Goal: Communication & Community: Answer question/provide support

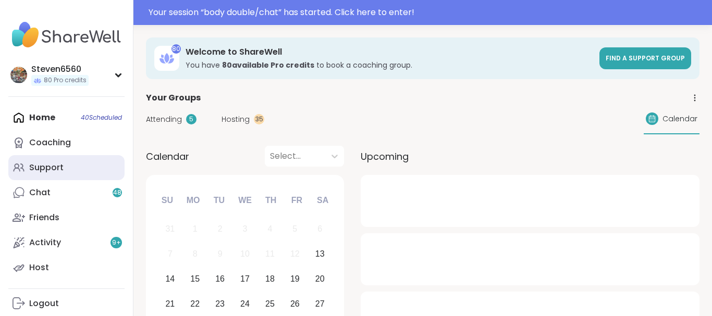
click at [45, 163] on div "Support" at bounding box center [46, 167] width 34 height 11
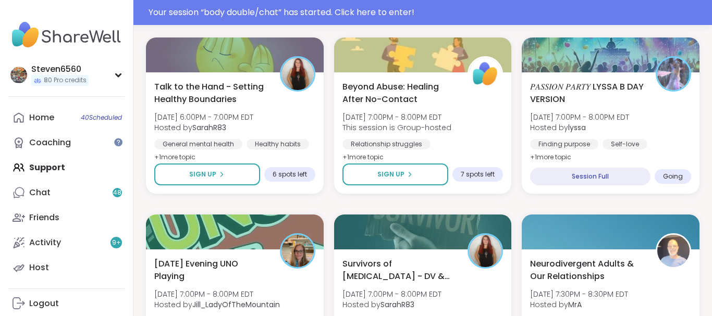
scroll to position [1368, 0]
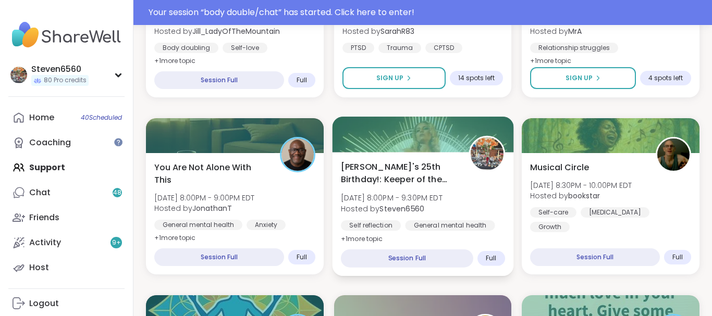
click at [432, 204] on span "Hosted by Steven6560" at bounding box center [392, 208] width 102 height 10
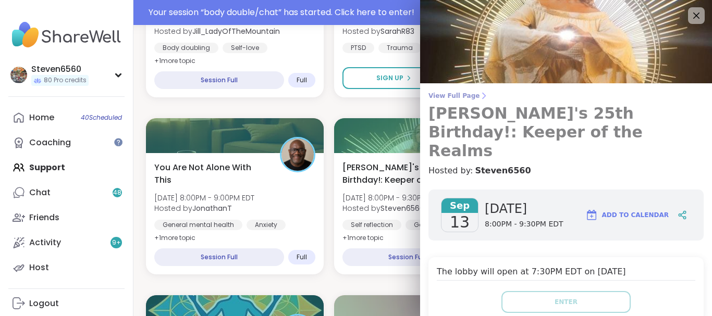
click at [471, 97] on span "View Full Page" at bounding box center [565, 96] width 275 height 8
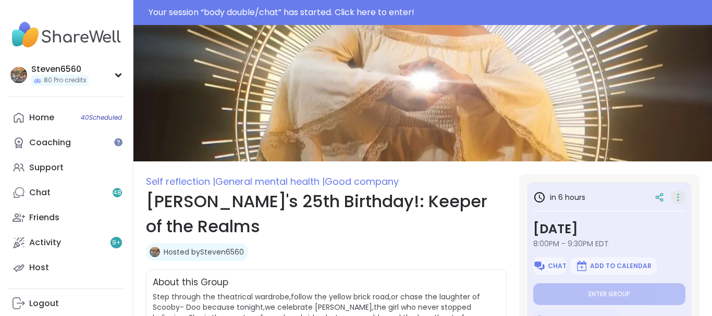
click at [674, 196] on icon at bounding box center [678, 197] width 10 height 15
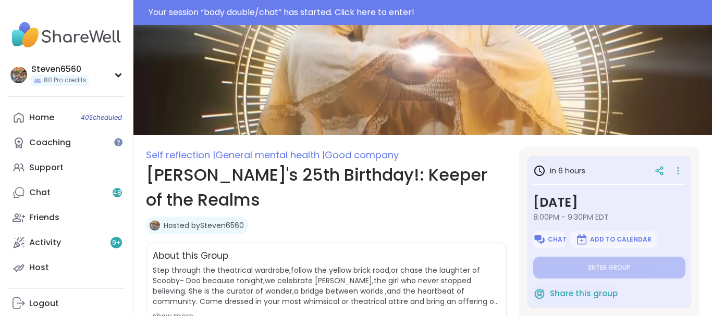
scroll to position [53, 0]
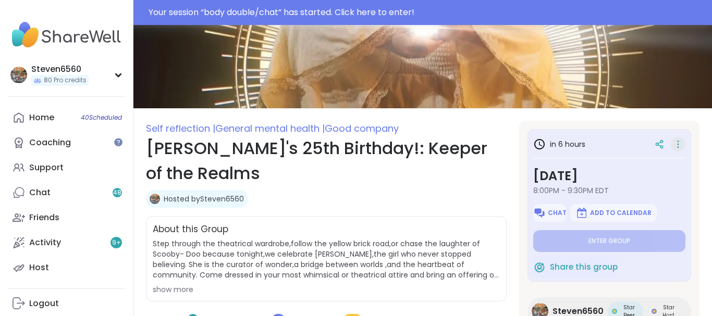
click at [680, 144] on icon at bounding box center [678, 144] width 10 height 15
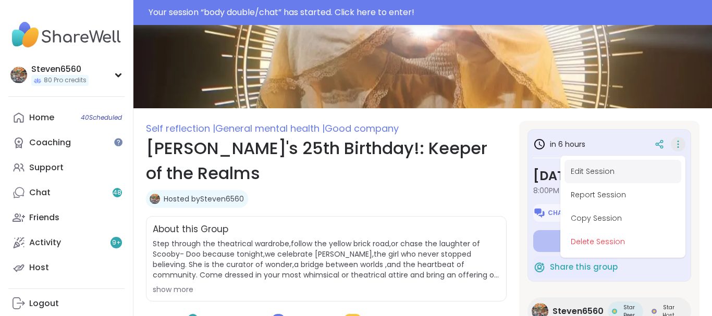
click at [604, 168] on button "Edit Session" at bounding box center [622, 171] width 117 height 23
type textarea "*"
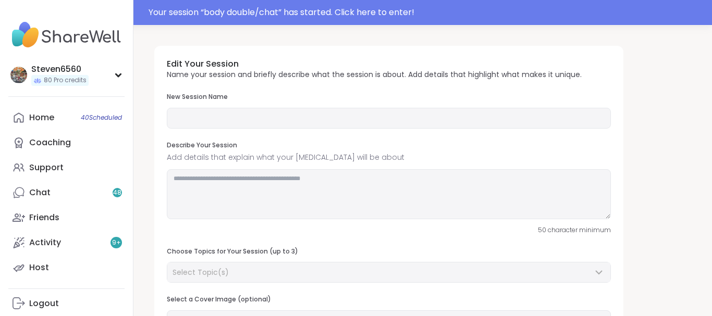
type input "**********"
type textarea "**********"
type input "**"
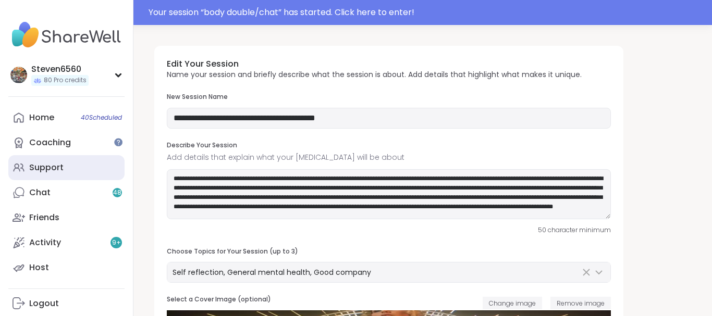
click at [58, 167] on div "Support" at bounding box center [46, 167] width 34 height 11
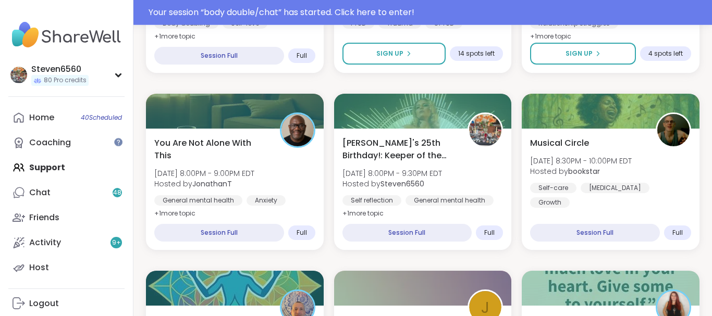
scroll to position [1362, 0]
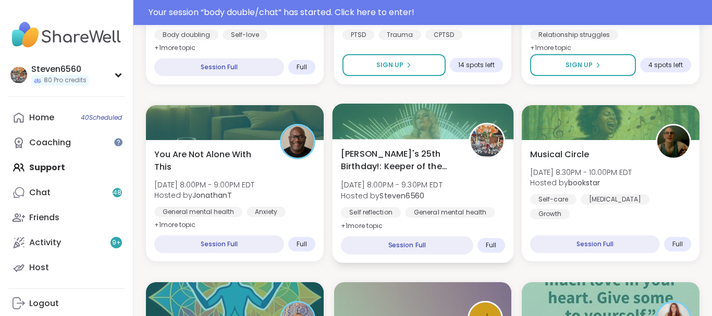
click at [427, 145] on div "Alyssa's 25th Birthday!: Keeper of the Realms Sat, Sep 13 | 8:00PM - 9:30PM EDT…" at bounding box center [422, 201] width 181 height 124
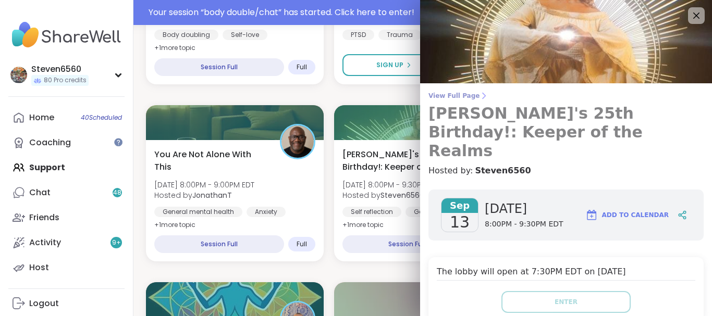
click at [471, 93] on span "View Full Page" at bounding box center [565, 96] width 275 height 8
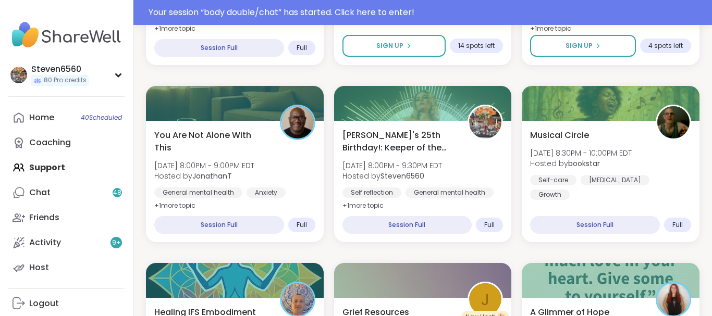
scroll to position [0, 0]
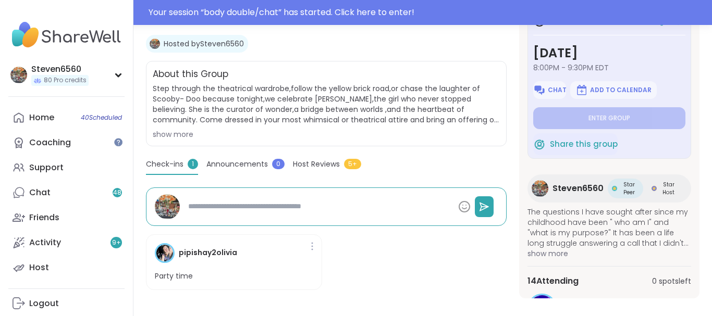
scroll to position [220, 0]
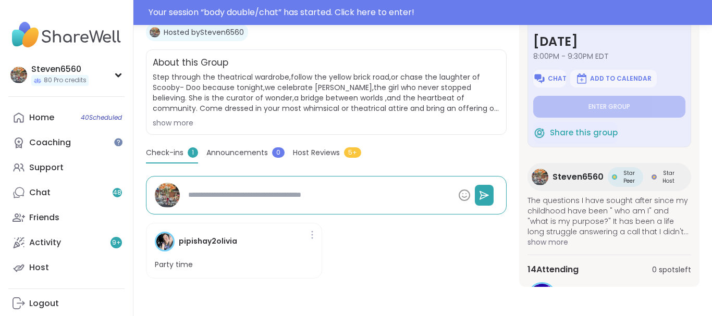
drag, startPoint x: 697, startPoint y: 310, endPoint x: 711, endPoint y: 310, distance: 14.6
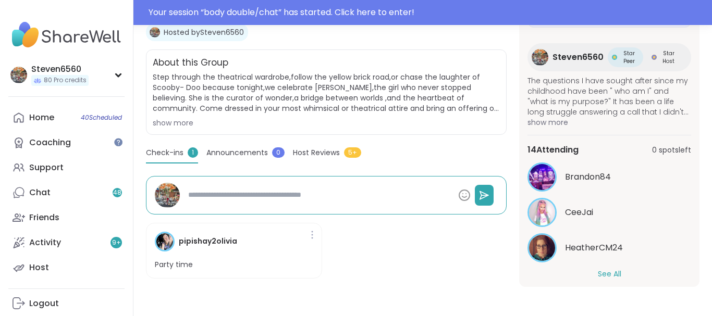
scroll to position [129, 0]
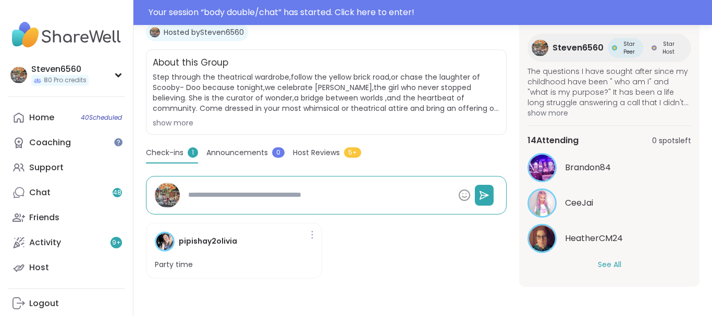
click at [611, 261] on button "See All" at bounding box center [609, 265] width 23 height 11
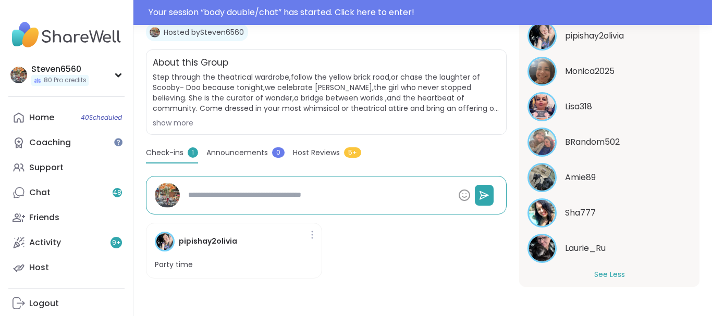
scroll to position [519, 0]
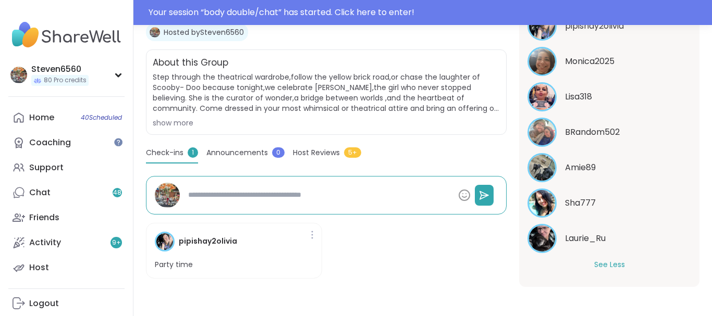
click at [692, 76] on div "in 6 hours Saturday, Sep 13 8:00PM - 9:30PM EDT Chat Add to Calendar Enter grou…" at bounding box center [609, 136] width 180 height 301
click at [692, 60] on div "in 6 hours Saturday, Sep 13 8:00PM - 9:30PM EDT Chat Add to Calendar Enter grou…" at bounding box center [609, 136] width 180 height 301
click at [691, 38] on div "in 6 hours Saturday, Sep 13 8:00PM - 9:30PM EDT Chat Add to Calendar Enter grou…" at bounding box center [609, 136] width 180 height 301
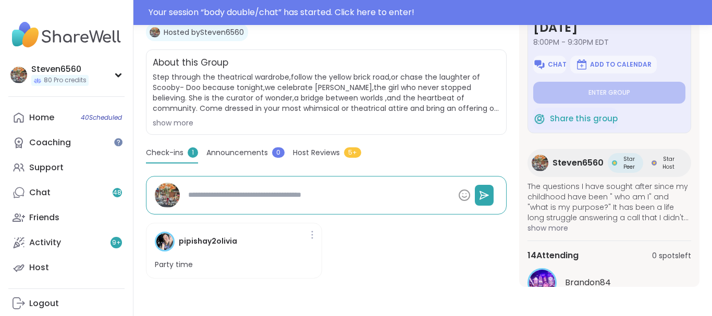
scroll to position [13, 0]
click at [693, 33] on div "in 6 hours Saturday, Sep 13 8:00PM - 9:30PM EDT Chat Add to Calendar Enter grou…" at bounding box center [609, 136] width 180 height 301
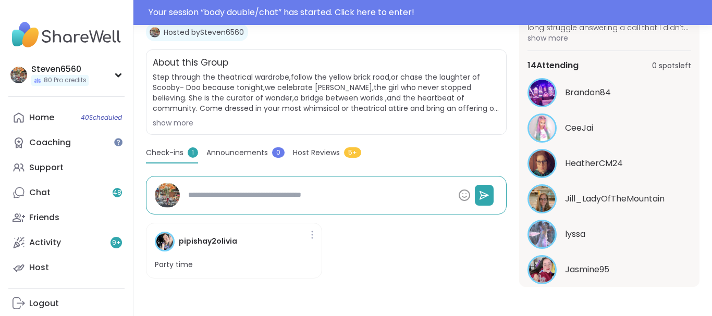
scroll to position [167, 0]
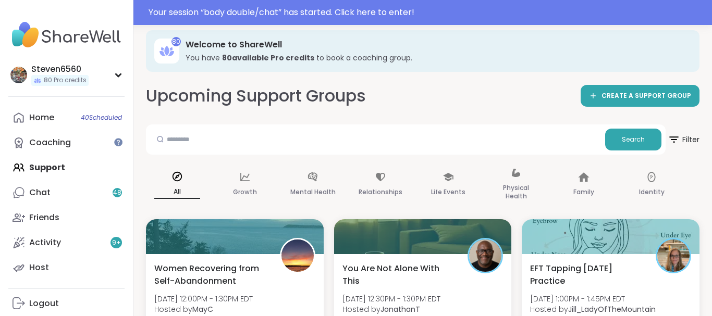
drag, startPoint x: 706, startPoint y: 310, endPoint x: 711, endPoint y: 305, distance: 7.0
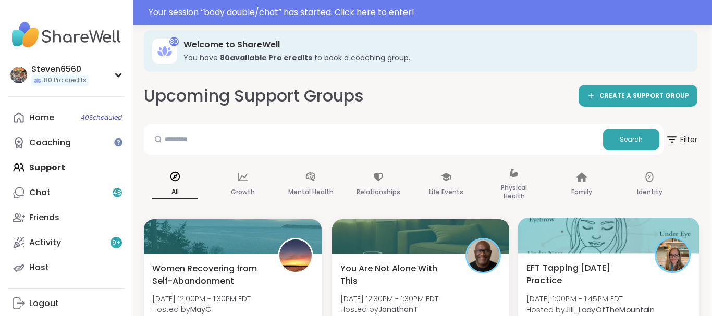
drag, startPoint x: 711, startPoint y: 311, endPoint x: 698, endPoint y: 309, distance: 12.7
drag, startPoint x: 698, startPoint y: 309, endPoint x: 711, endPoint y: 295, distance: 19.2
click at [699, 295] on div "EFT Tapping Saturday Practice Sat, Sep 13 | 1:00PM - 1:45PM EDT Hosted by Jill_…" at bounding box center [608, 297] width 181 height 159
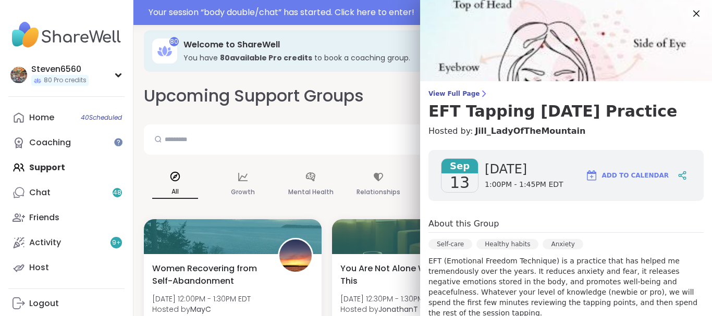
scroll to position [0, 0]
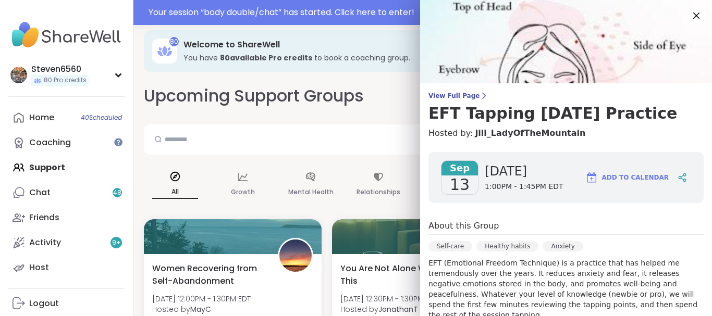
drag, startPoint x: 711, startPoint y: 1, endPoint x: 694, endPoint y: 10, distance: 20.3
click at [694, 10] on icon at bounding box center [696, 15] width 13 height 13
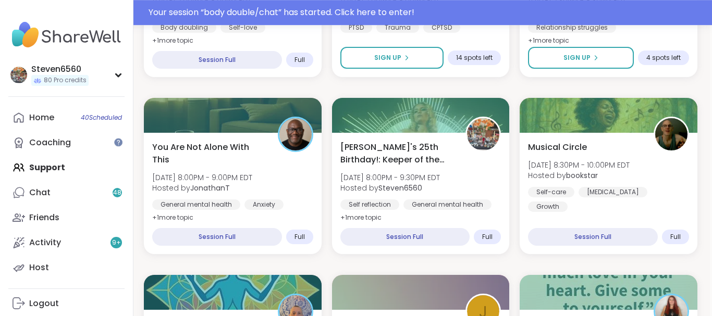
scroll to position [1409, 2]
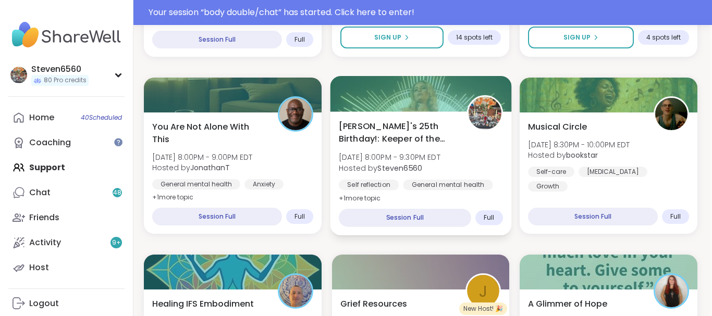
click at [417, 167] on b "Steven6560" at bounding box center [399, 168] width 45 height 10
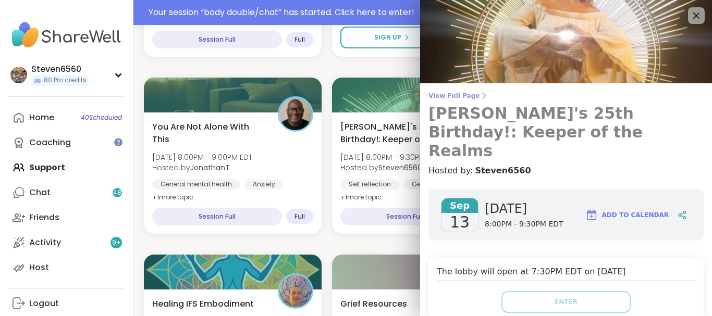
click at [479, 96] on icon at bounding box center [483, 96] width 8 height 8
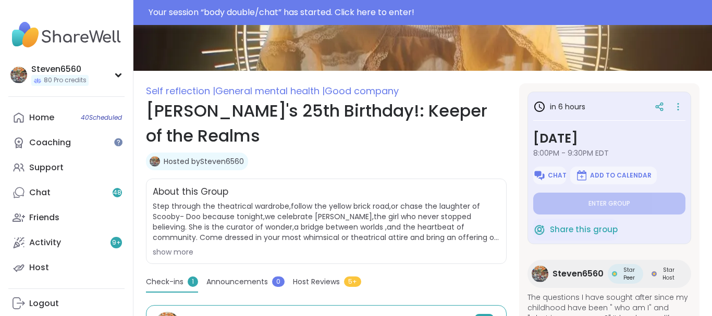
scroll to position [87, 0]
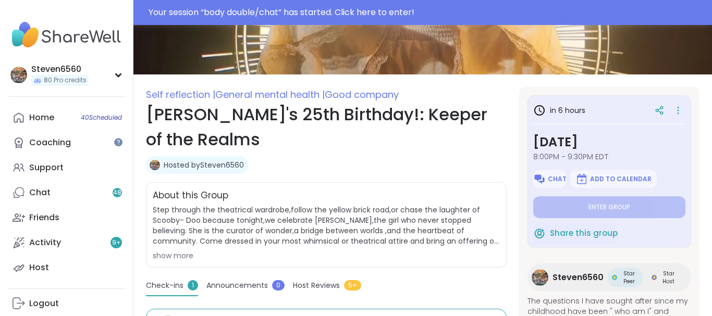
drag, startPoint x: 709, startPoint y: 4, endPoint x: 679, endPoint y: 108, distance: 108.5
click at [679, 108] on icon at bounding box center [678, 110] width 10 height 15
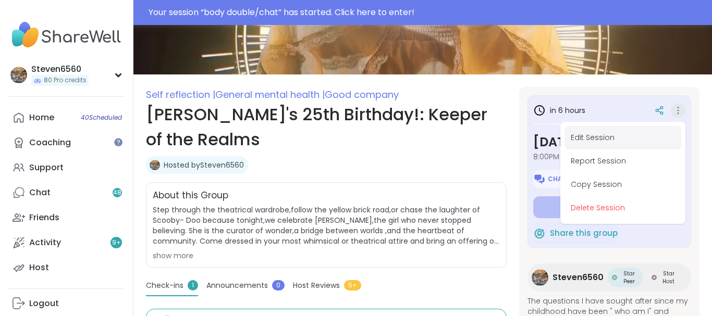
click at [606, 138] on button "Edit Session" at bounding box center [622, 137] width 117 height 23
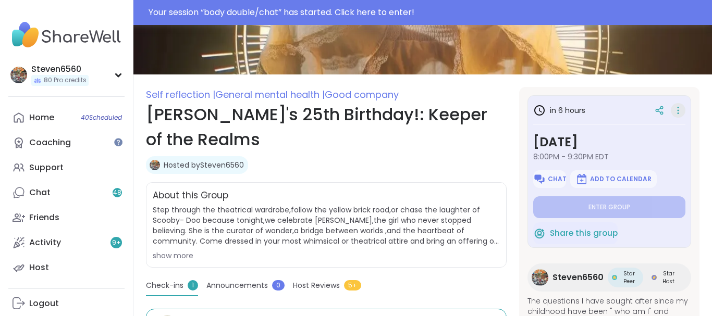
type textarea "*"
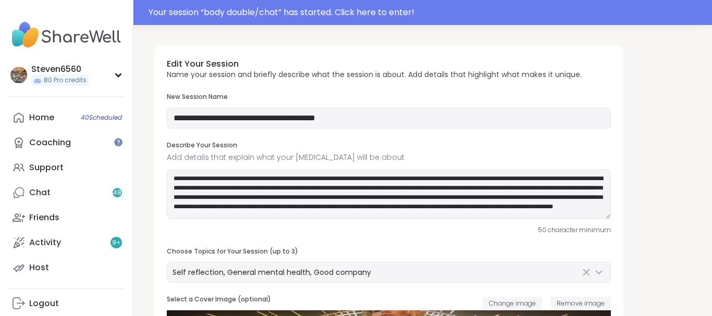
type input "**********"
type textarea "**********"
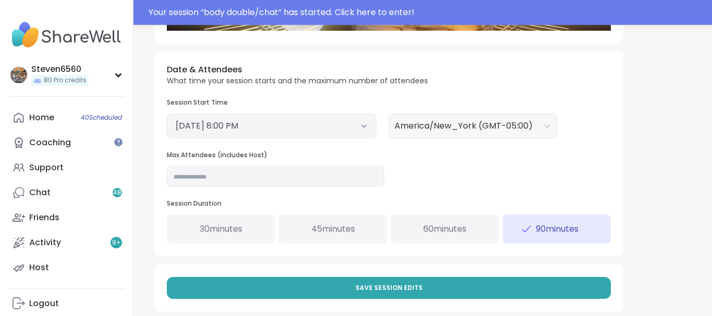
scroll to position [388, 0]
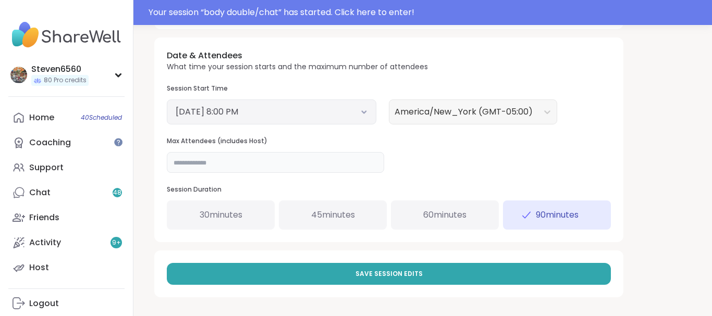
click at [189, 163] on input "**" at bounding box center [275, 162] width 217 height 21
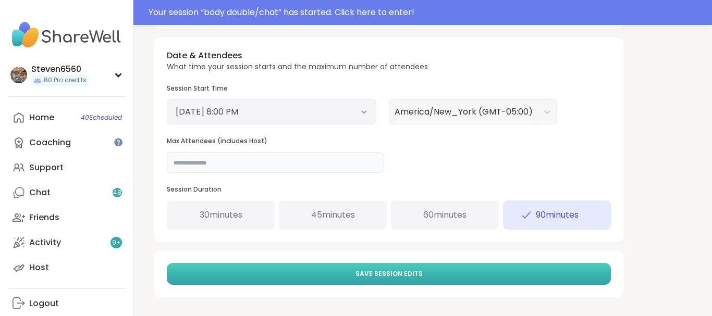
type input "**"
click at [376, 272] on span "Save Session Edits" at bounding box center [388, 273] width 67 height 9
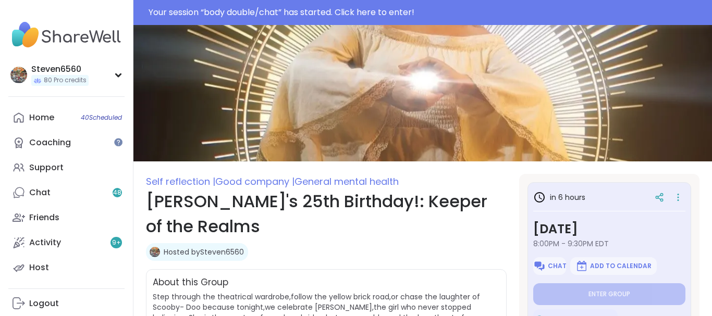
type textarea "*"
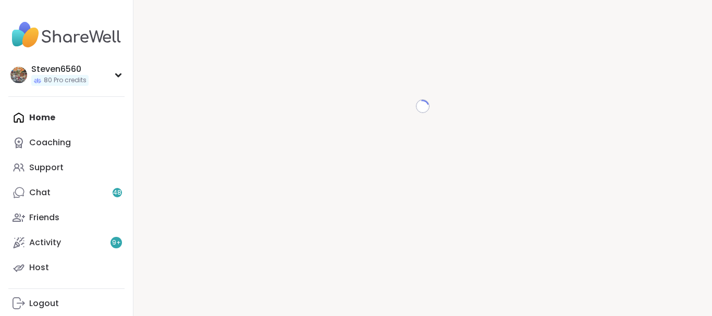
click at [60, 167] on div "Support" at bounding box center [46, 167] width 34 height 11
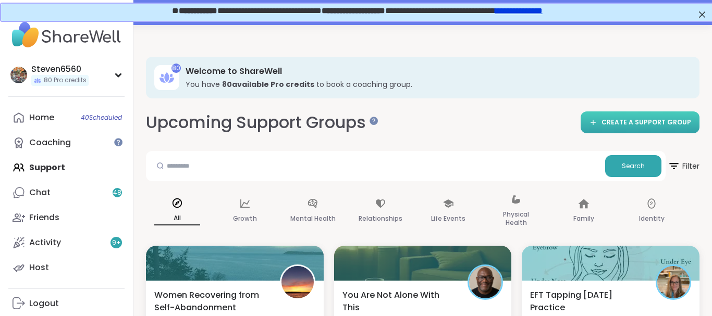
click at [607, 122] on div "CREATE A SUPPORT GROUP" at bounding box center [640, 122] width 102 height 9
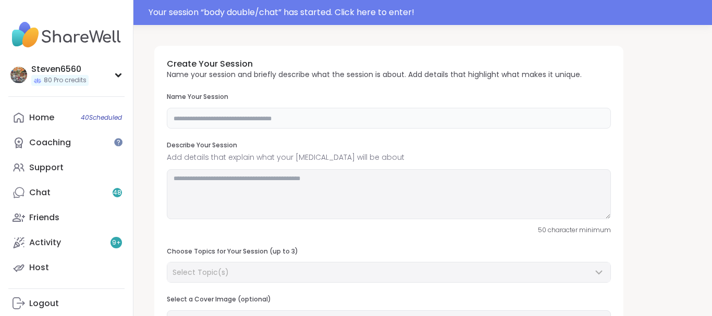
click at [274, 117] on input "text" at bounding box center [389, 118] width 444 height 21
type input "**********"
click at [235, 180] on textarea at bounding box center [389, 194] width 444 height 50
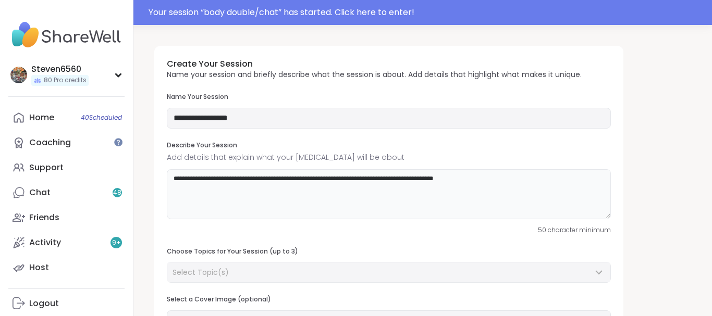
scroll to position [2, 0]
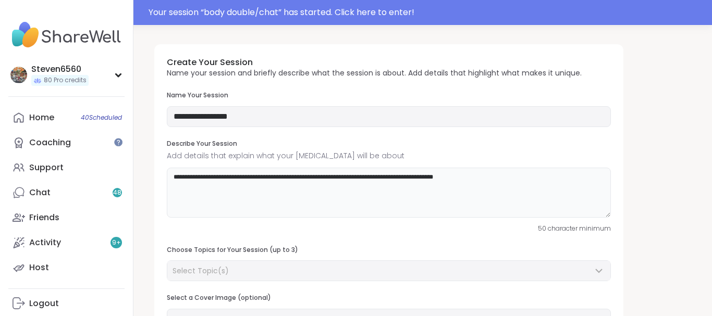
type textarea "**********"
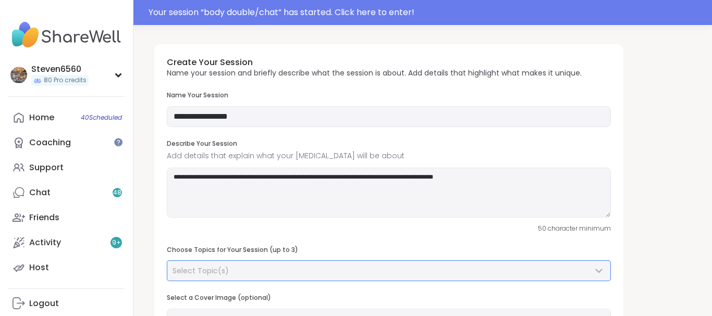
click at [599, 272] on icon at bounding box center [599, 270] width 6 height 3
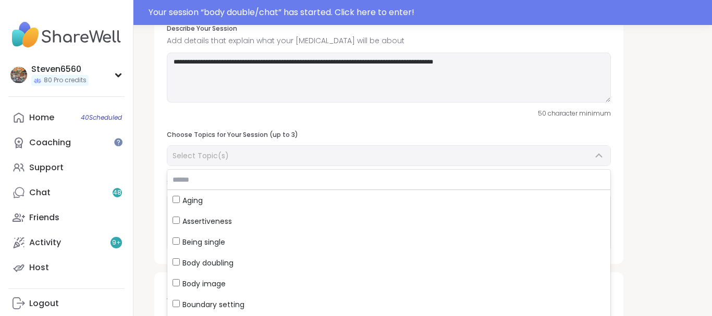
scroll to position [143, 0]
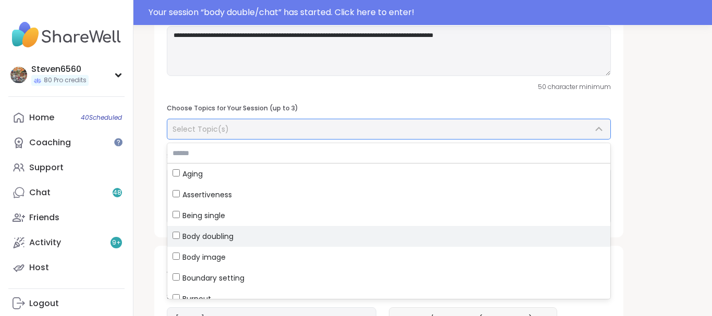
click at [172, 238] on label "Body doubling" at bounding box center [388, 236] width 443 height 21
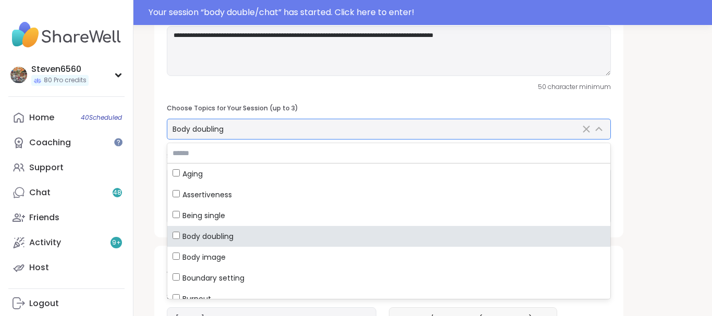
click at [172, 238] on label "Body doubling" at bounding box center [388, 236] width 443 height 21
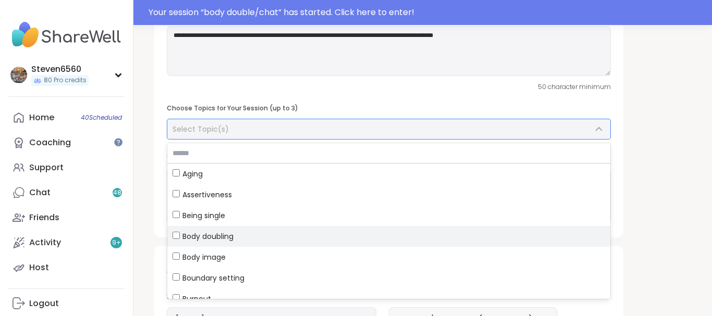
click at [172, 238] on label "Body doubling" at bounding box center [388, 236] width 443 height 21
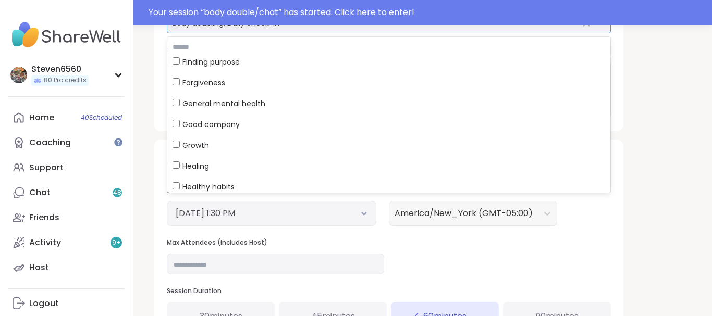
scroll to position [407, 0]
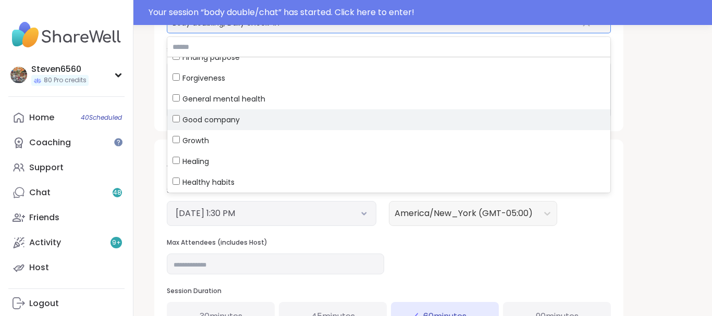
click at [180, 116] on div "Good company" at bounding box center [389, 120] width 433 height 10
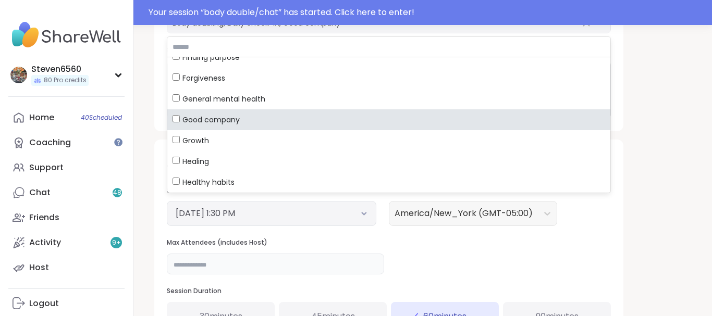
click at [184, 264] on input "**" at bounding box center [275, 264] width 217 height 21
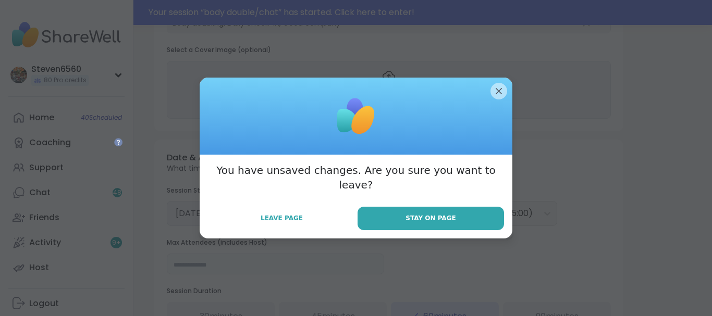
type input "**"
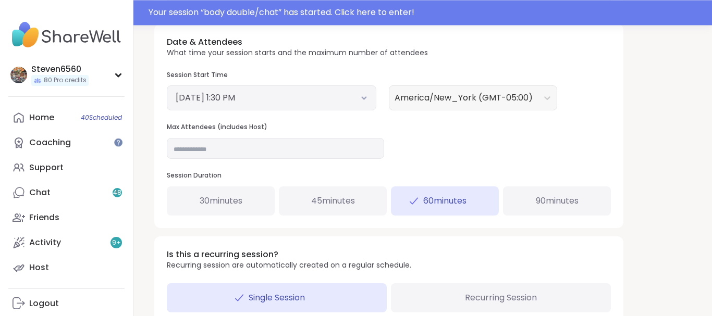
scroll to position [374, 0]
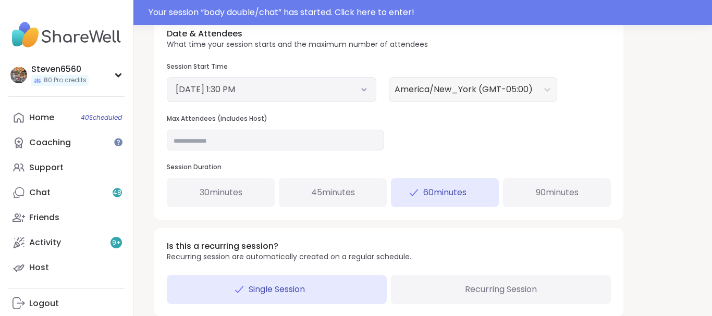
click at [568, 190] on span "90 minutes" at bounding box center [557, 193] width 43 height 13
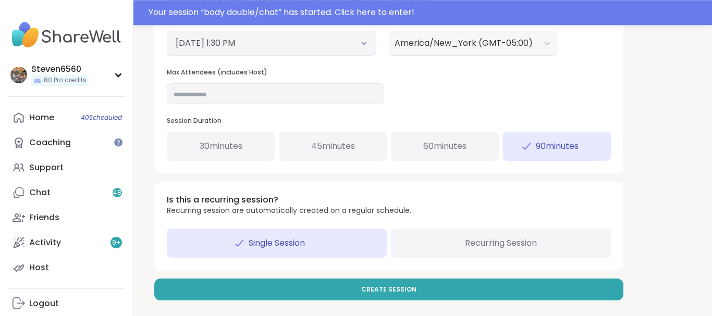
scroll to position [423, 0]
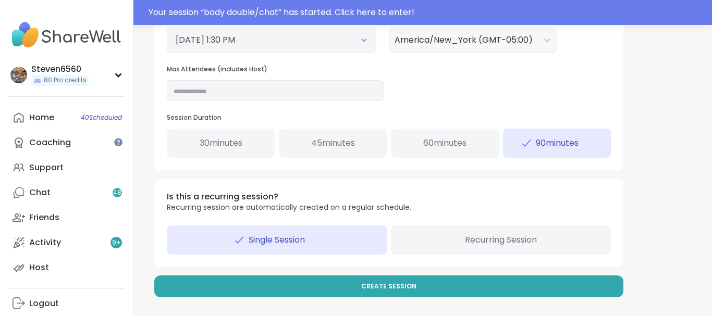
click at [364, 41] on icon at bounding box center [364, 41] width 4 height 2
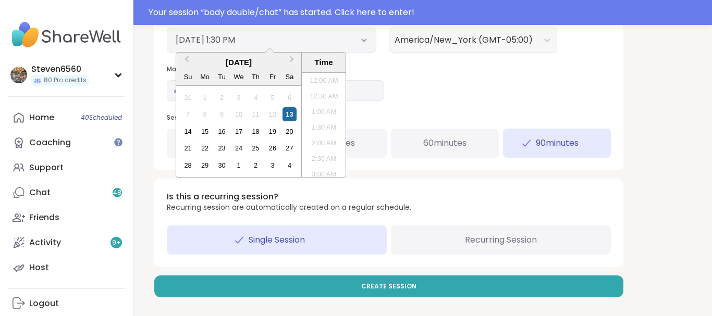
scroll to position [378, 0]
click at [328, 154] on li "2:30 PM" at bounding box center [324, 157] width 44 height 16
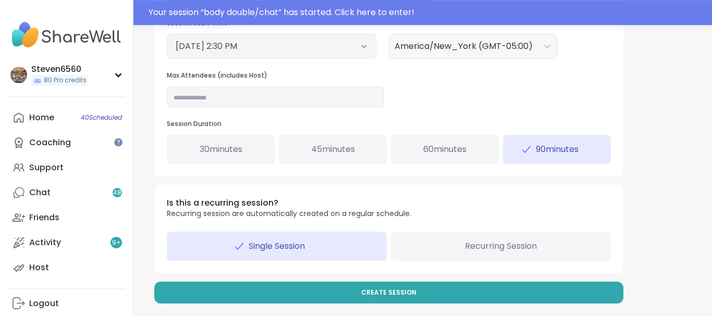
scroll to position [423, 0]
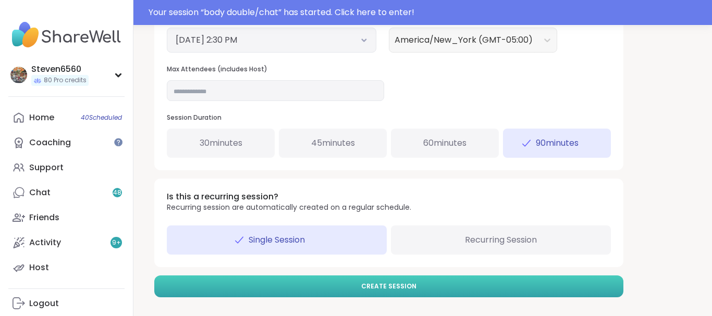
click at [466, 284] on button "Create Session" at bounding box center [388, 287] width 469 height 22
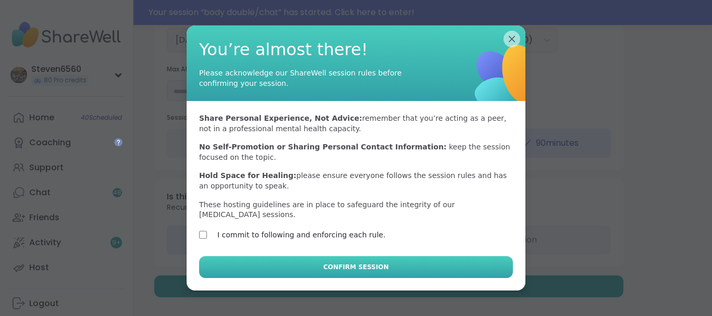
click at [280, 256] on button "Confirm Session" at bounding box center [356, 267] width 314 height 22
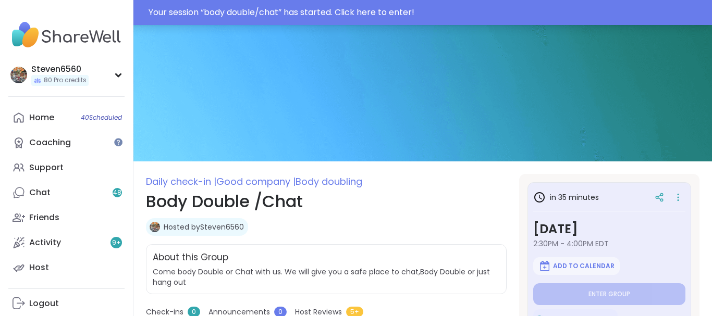
type textarea "*"
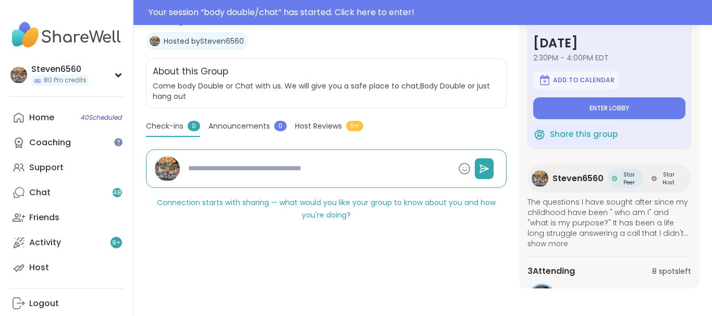
scroll to position [188, 0]
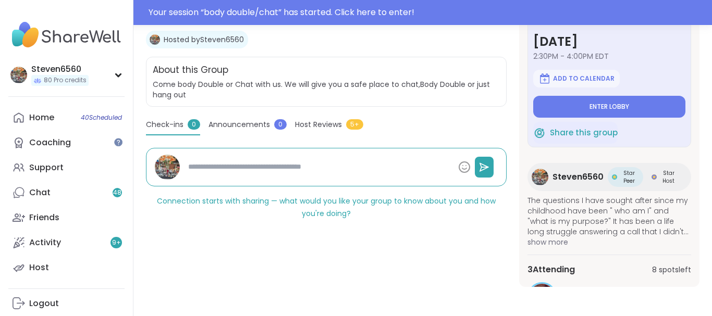
drag, startPoint x: 708, startPoint y: 313, endPoint x: 542, endPoint y: 207, distance: 196.9
click at [545, 133] on img at bounding box center [539, 133] width 13 height 13
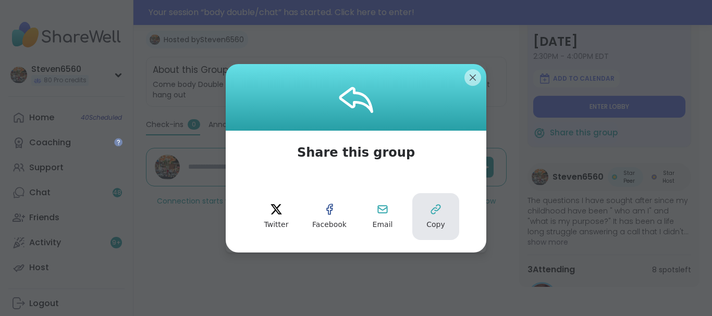
click at [438, 216] on button "Copy" at bounding box center [435, 216] width 47 height 47
type textarea "*"
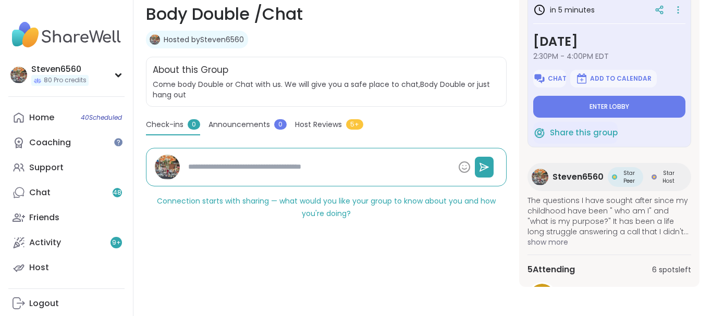
click at [703, 310] on div "Daily check-in | Good company | Body doubling Body Double /Chat Hosted by Steve…" at bounding box center [422, 76] width 579 height 479
drag, startPoint x: 703, startPoint y: 310, endPoint x: 708, endPoint y: 286, distance: 23.9
click at [708, 286] on html "Steven6560 80 Pro credits Steven6560 80 Pro credits Profile Membership Settings…" at bounding box center [356, 76] width 712 height 479
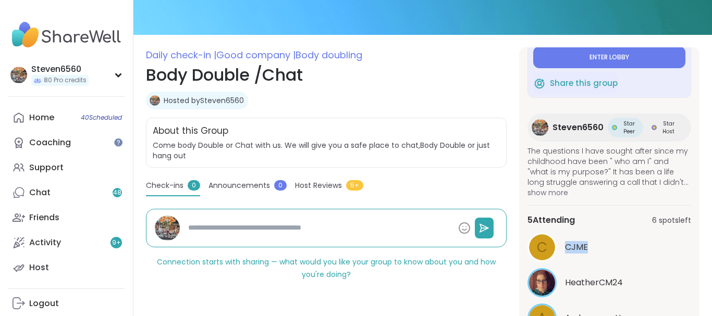
scroll to position [129, 0]
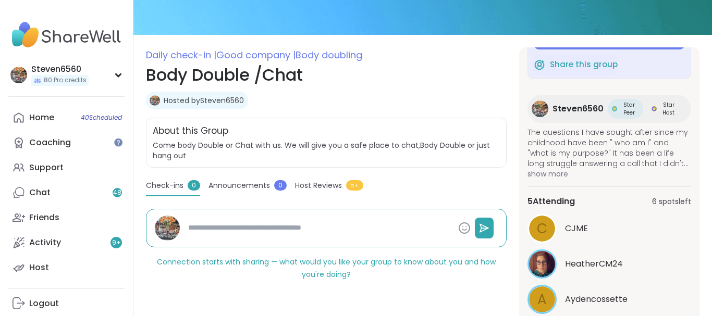
drag, startPoint x: 691, startPoint y: 292, endPoint x: 698, endPoint y: 293, distance: 7.0
click at [698, 293] on div "in 5 minutes [DATE] 2:30PM - 4:00PM EDT Chat Add to Calendar Enter lobby Share …" at bounding box center [609, 197] width 180 height 301
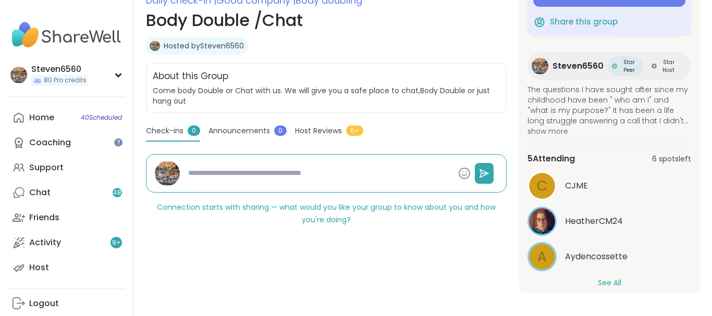
scroll to position [163, 0]
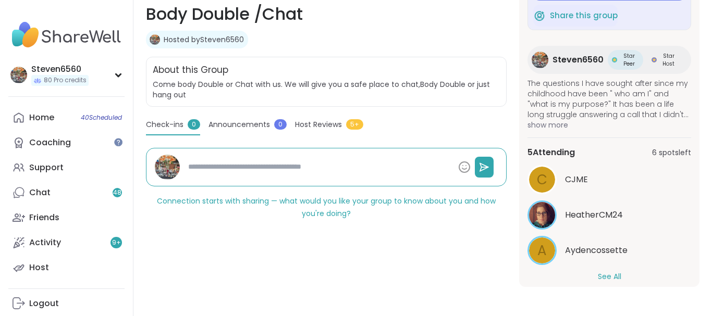
click at [606, 272] on div "C CJME HeatherCM24 A Aydencossette See All" at bounding box center [609, 223] width 164 height 117
click at [603, 275] on button "See All" at bounding box center [609, 277] width 23 height 11
click at [703, 305] on div "Daily check-in | Good company | Body doubling Body Double /Chat Hosted by Steve…" at bounding box center [422, 76] width 579 height 479
drag, startPoint x: 703, startPoint y: 305, endPoint x: 711, endPoint y: 303, distance: 8.6
click at [711, 303] on html "Steven6560 80 Pro credits Steven6560 80 Pro credits Profile Membership Settings…" at bounding box center [356, 76] width 712 height 479
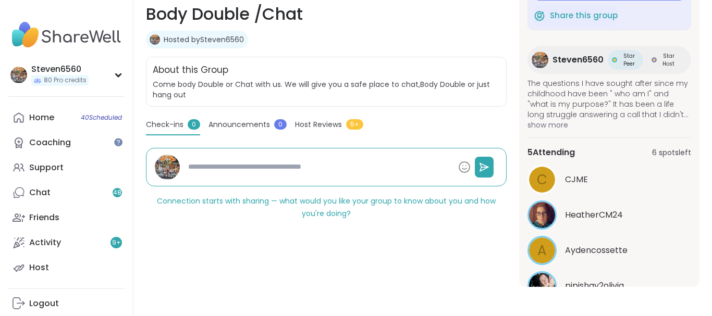
click at [698, 294] on div "Daily check-in | Good company | Body doubling Body Double /Chat Hosted by Steve…" at bounding box center [422, 76] width 579 height 479
drag, startPoint x: 698, startPoint y: 294, endPoint x: 696, endPoint y: 279, distance: 15.3
click at [696, 279] on div "Daily check-in | Good company | Body doubling Body Double /Chat Hosted by Steve…" at bounding box center [422, 76] width 579 height 479
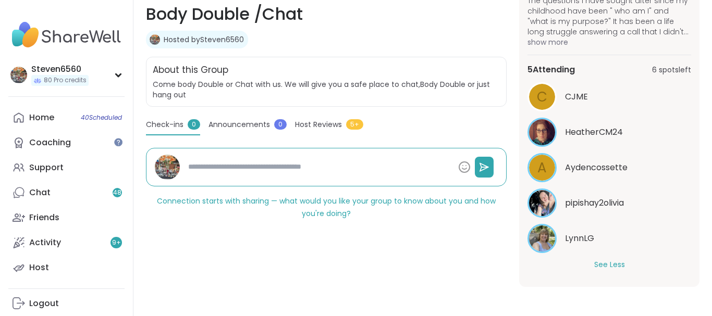
scroll to position [174, 0]
type textarea "*"
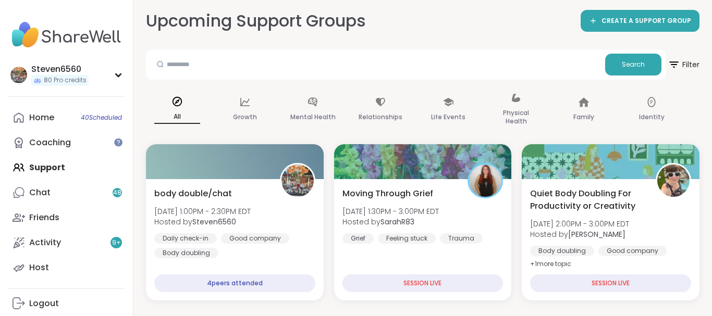
scroll to position [80, 0]
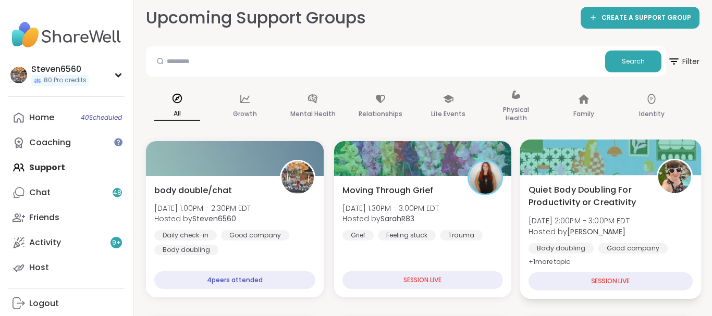
click at [596, 222] on span "[DATE] 2:00PM - 3:00PM EDT" at bounding box center [578, 221] width 101 height 10
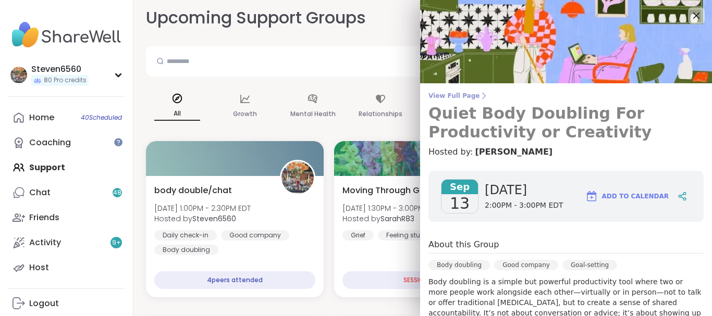
click at [479, 94] on icon at bounding box center [483, 96] width 8 height 8
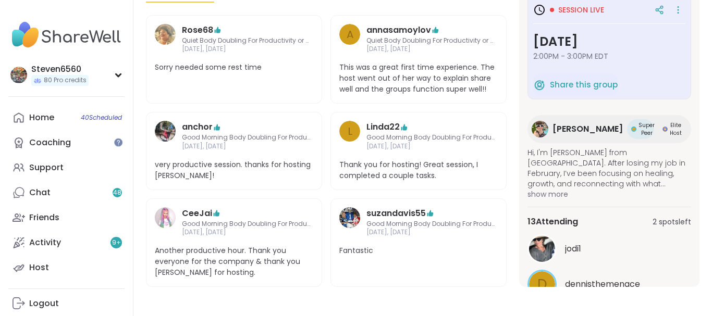
scroll to position [384, 0]
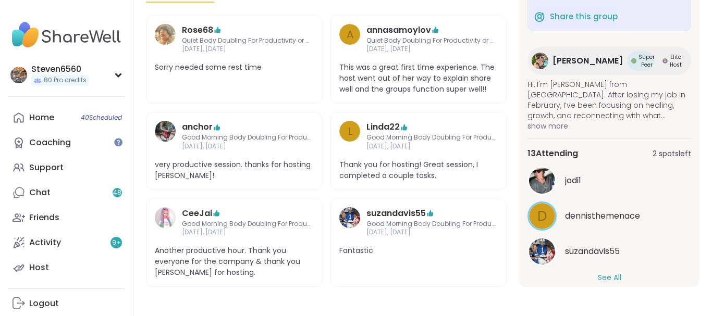
scroll to position [81, 0]
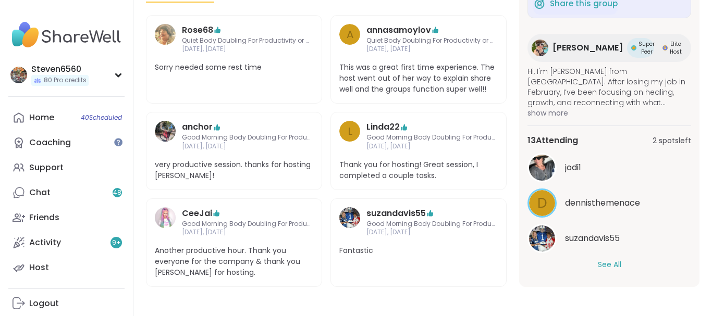
click at [598, 264] on button "See All" at bounding box center [609, 265] width 23 height 11
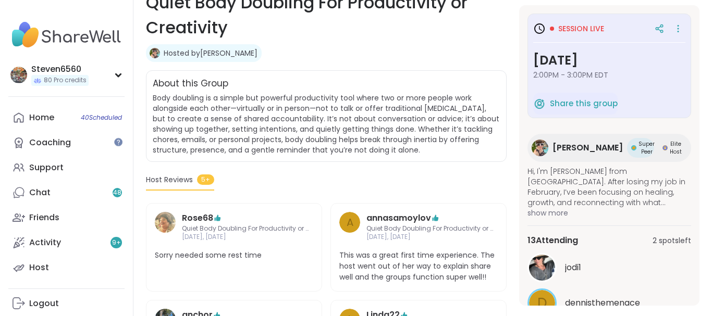
scroll to position [171, 0]
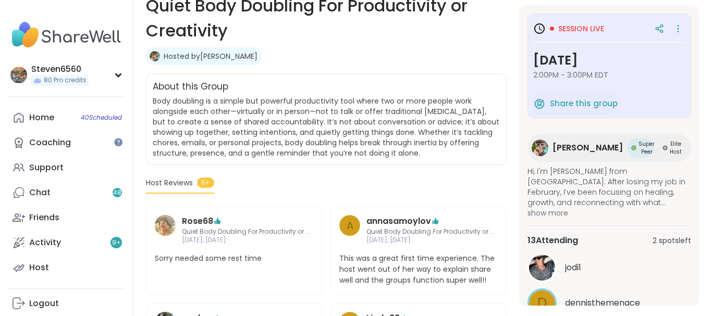
drag, startPoint x: 709, startPoint y: 2, endPoint x: 705, endPoint y: 28, distance: 25.8
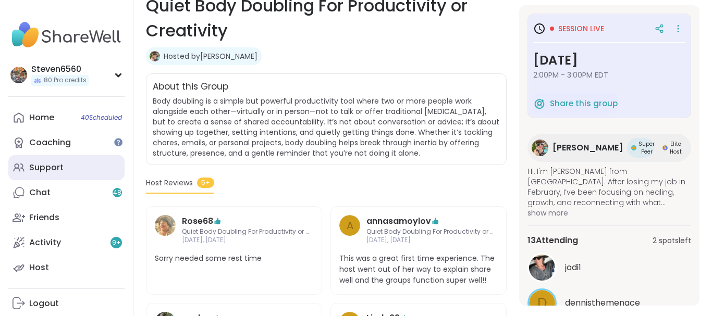
click at [43, 168] on div "Support" at bounding box center [46, 167] width 34 height 11
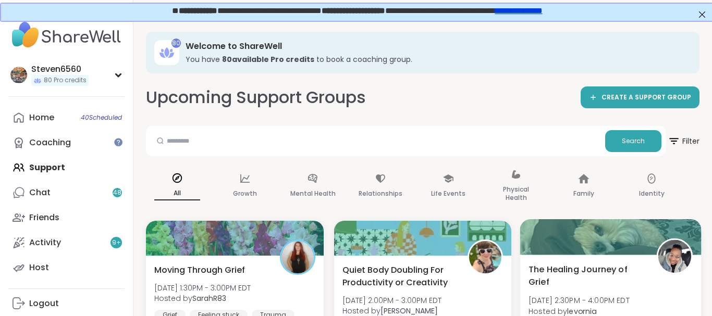
click at [686, 304] on div "The Healing Journey of Grief Sat, Sep 13 | 2:30PM - 4:00PM EDT Hosted by levorn…" at bounding box center [610, 305] width 164 height 85
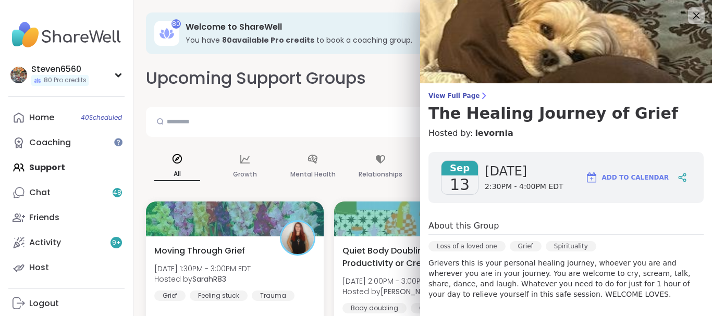
click at [701, 15] on icon at bounding box center [696, 15] width 13 height 13
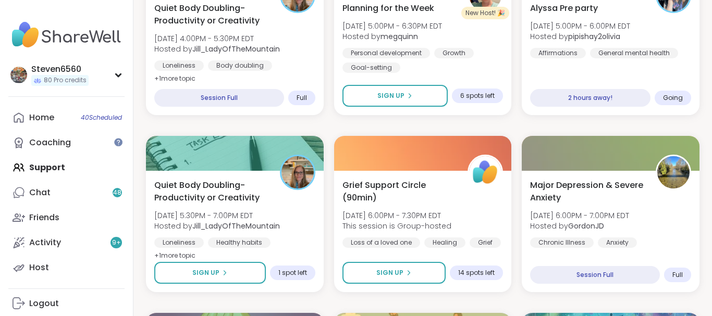
scroll to position [896, 0]
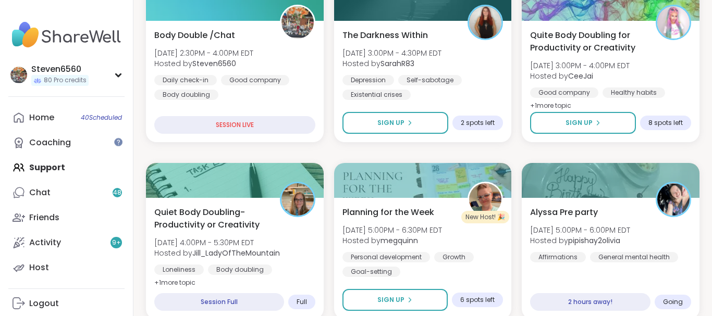
drag, startPoint x: 711, startPoint y: 2, endPoint x: 299, endPoint y: 95, distance: 423.1
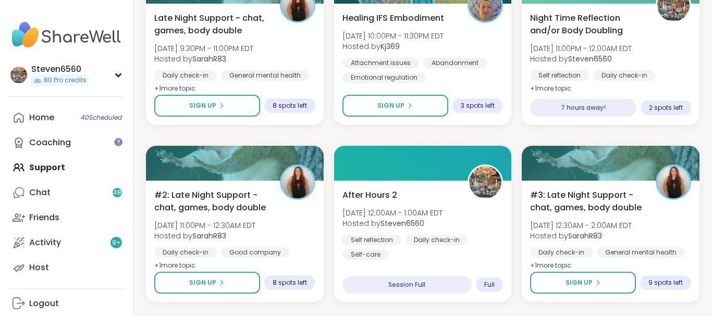
scroll to position [1658, 0]
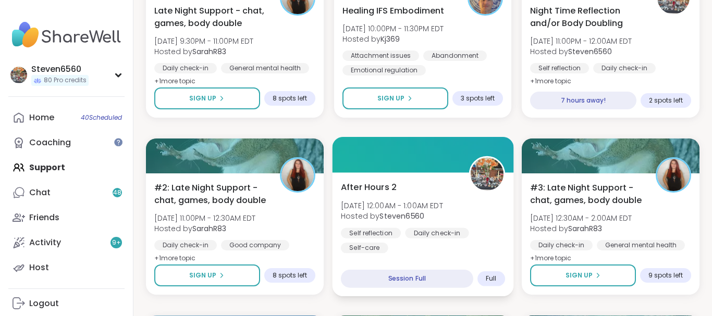
click at [402, 231] on div "Self reflection Daily check-in Self-care" at bounding box center [423, 241] width 164 height 26
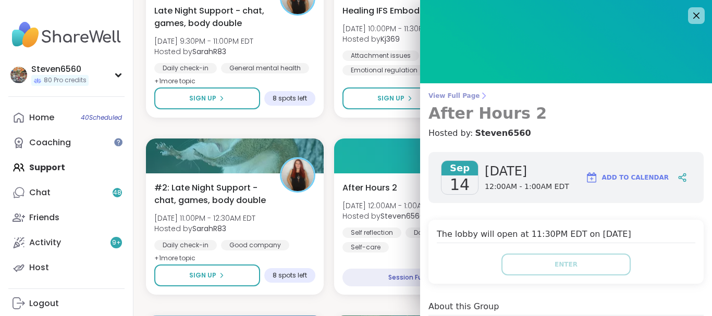
click at [483, 94] on icon at bounding box center [484, 96] width 3 height 6
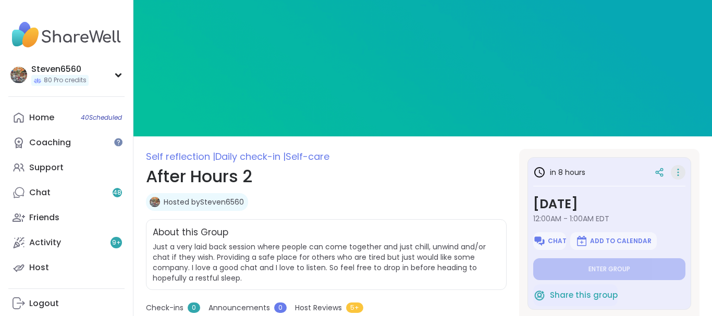
click at [678, 169] on icon at bounding box center [678, 169] width 1 height 1
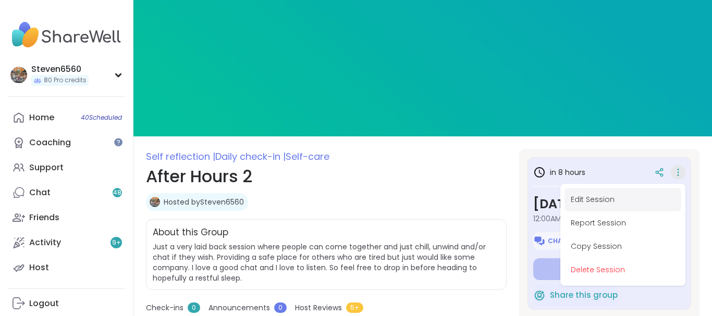
click at [614, 197] on button "Edit Session" at bounding box center [622, 199] width 117 height 23
type textarea "*"
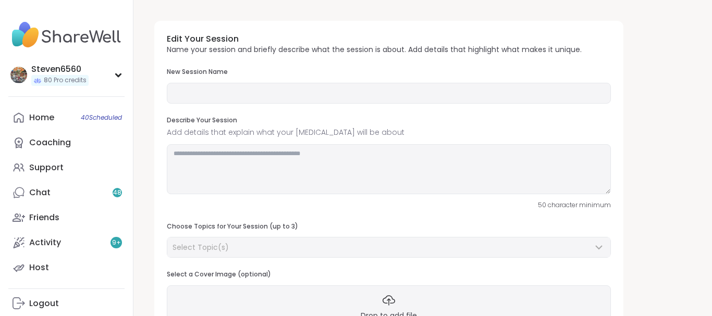
type input "**********"
type textarea "**********"
type input "*"
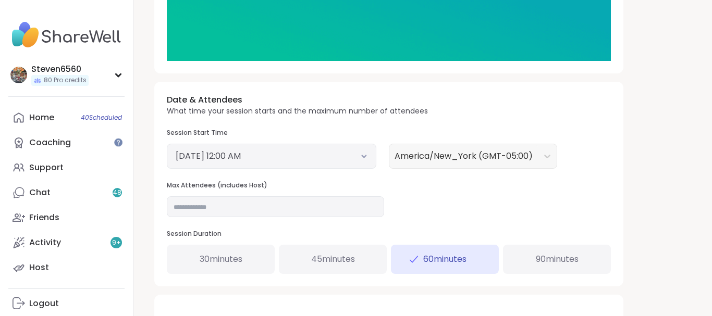
scroll to position [328, 0]
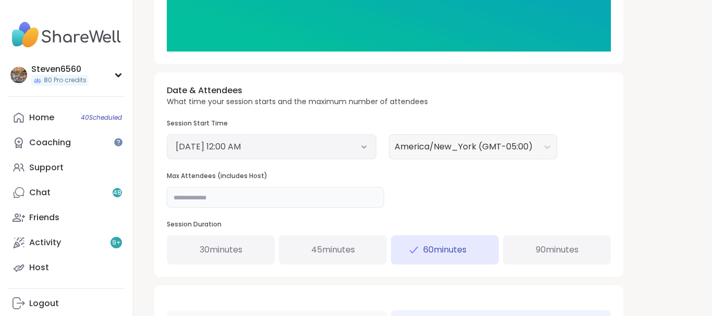
click at [181, 196] on input "*" at bounding box center [275, 197] width 217 height 21
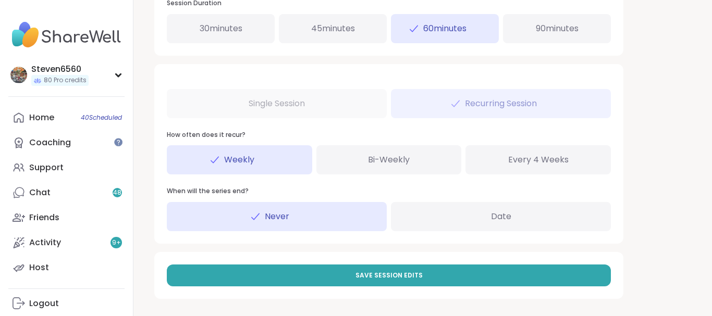
scroll to position [551, 0]
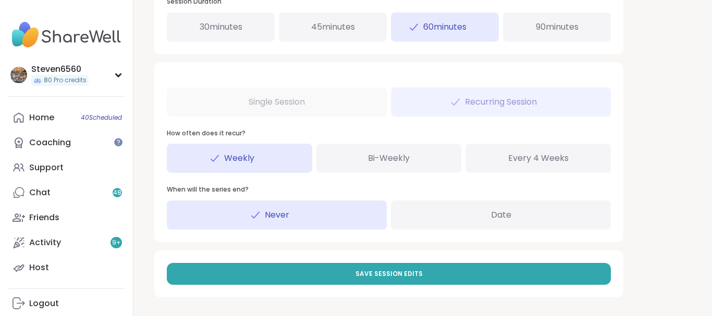
drag, startPoint x: 709, startPoint y: 312, endPoint x: 482, endPoint y: 273, distance: 230.5
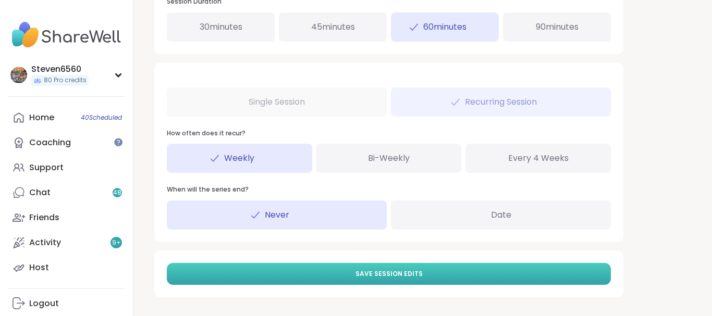
type input "**"
click at [421, 271] on button "Save Session Edits" at bounding box center [389, 274] width 444 height 22
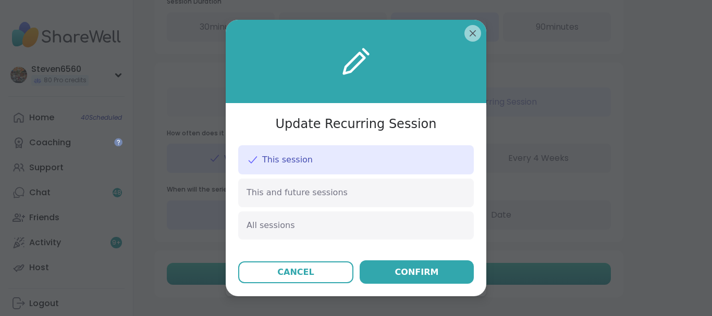
click at [421, 271] on div "Confirm" at bounding box center [417, 272] width 44 height 13
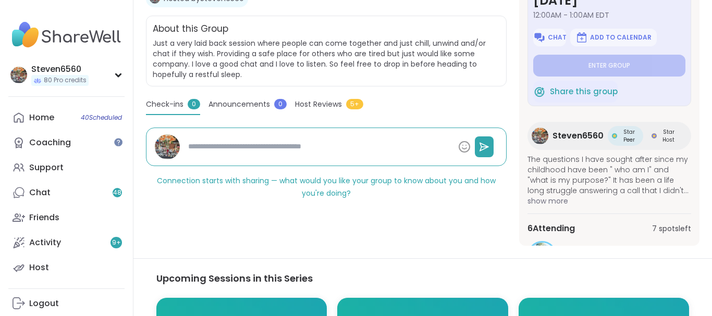
scroll to position [230, 0]
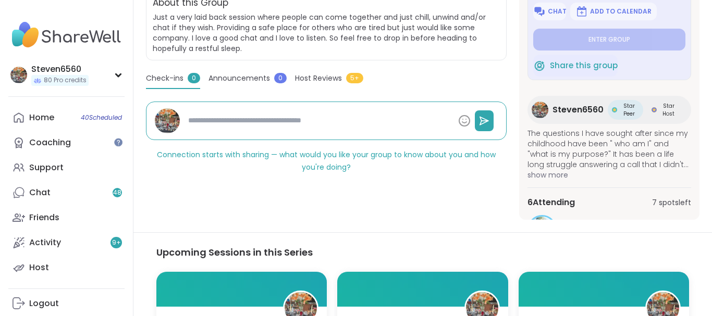
type textarea "*"
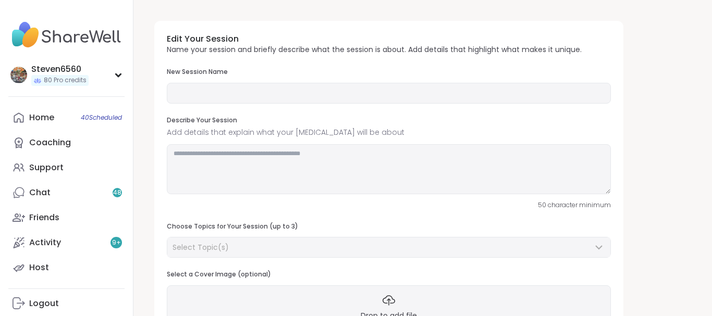
type input "**********"
type textarea "**********"
type input "**"
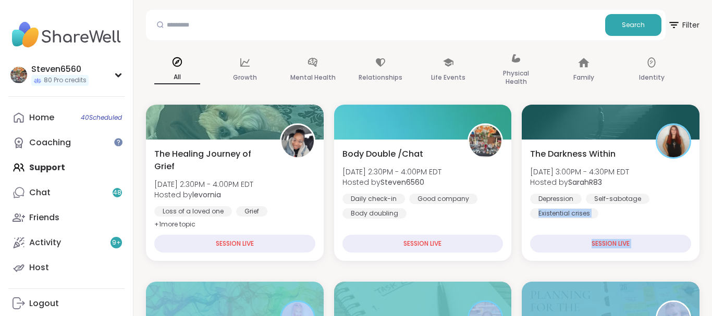
scroll to position [127, 0]
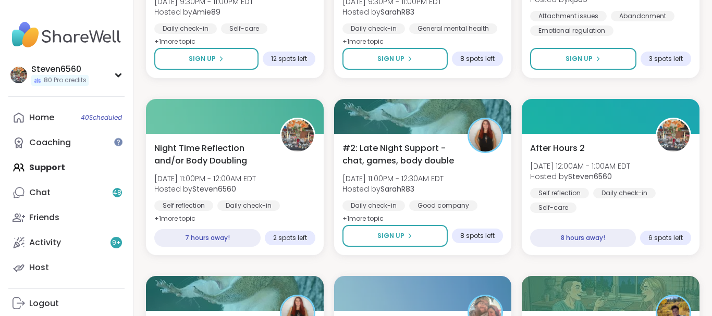
scroll to position [1567, 2]
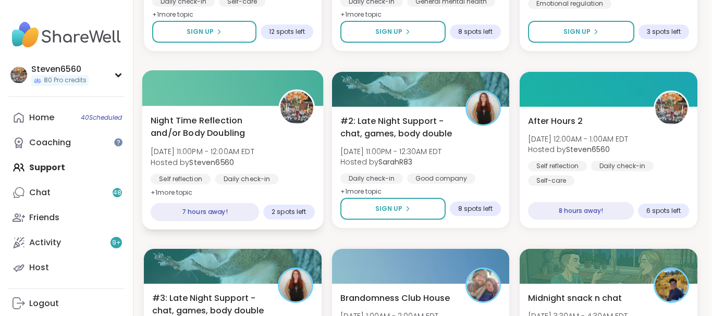
click at [220, 170] on div "Night Time Reflection and/or Body Doubling Sat, Sep 13 | 11:00PM - 12:00AM EDT …" at bounding box center [233, 156] width 164 height 85
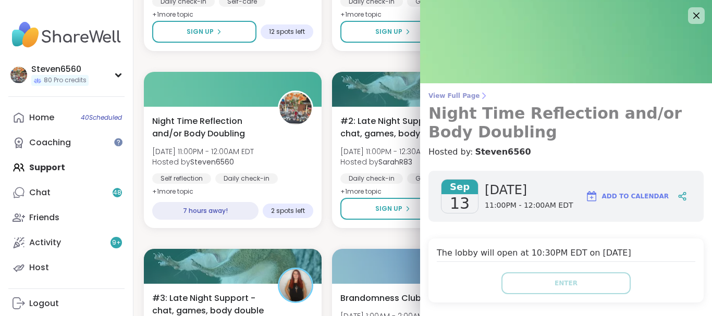
click at [483, 95] on icon at bounding box center [484, 96] width 3 height 6
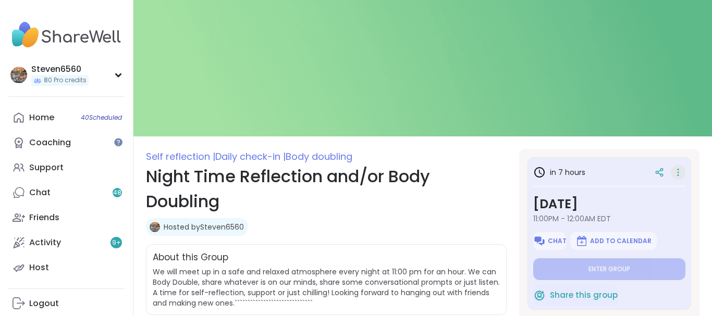
click at [680, 170] on icon at bounding box center [678, 172] width 10 height 15
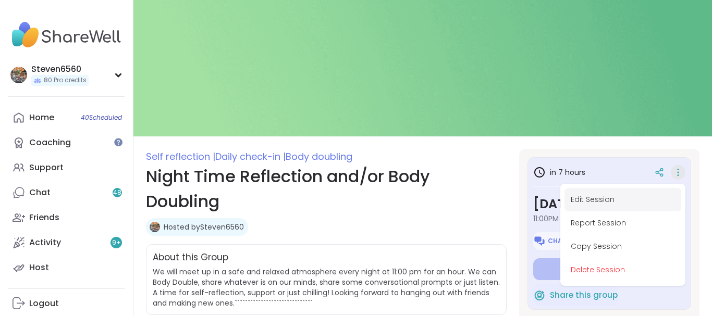
click at [602, 197] on button "Edit Session" at bounding box center [622, 199] width 117 height 23
type textarea "*"
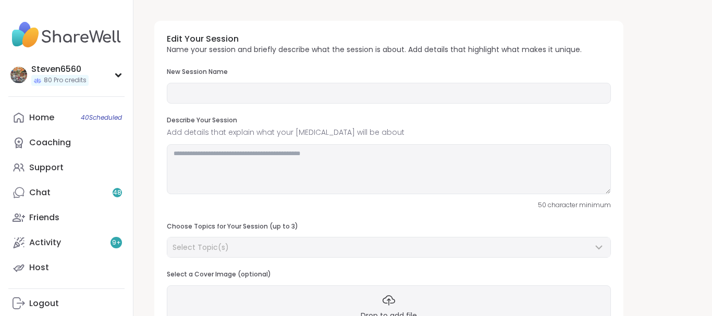
type input "**********"
type textarea "**********"
type input "**"
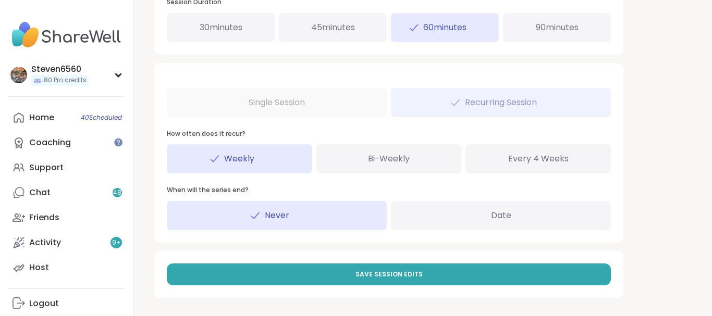
scroll to position [551, 0]
drag, startPoint x: 708, startPoint y: 313, endPoint x: 572, endPoint y: 271, distance: 141.8
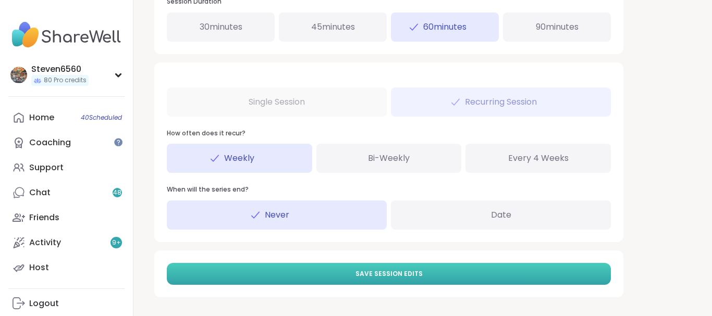
click at [516, 268] on button "Save Session Edits" at bounding box center [389, 274] width 444 height 22
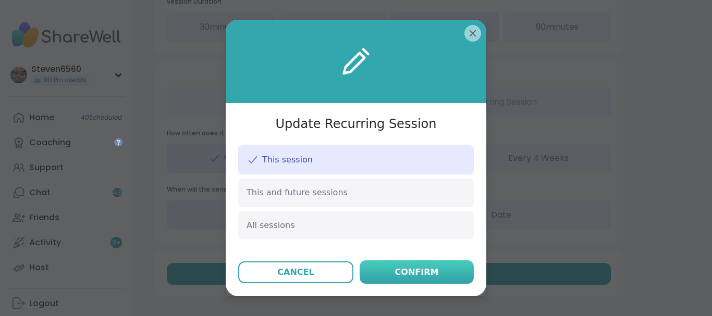
click at [415, 272] on div "Confirm" at bounding box center [417, 272] width 44 height 13
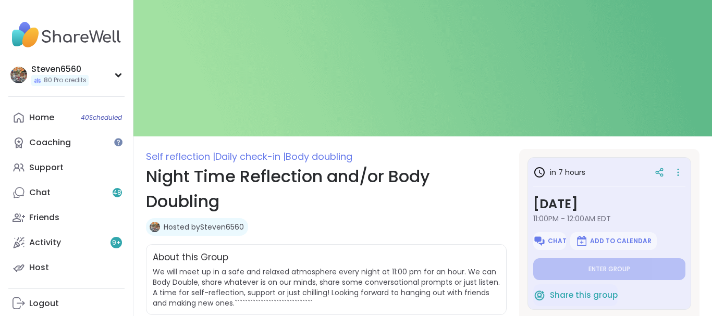
type textarea "*"
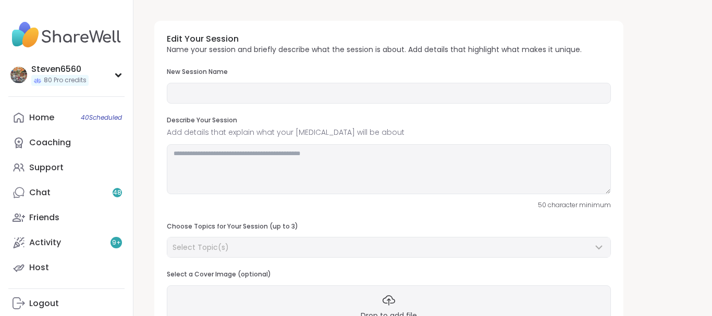
type input "**********"
type textarea "**********"
type input "**"
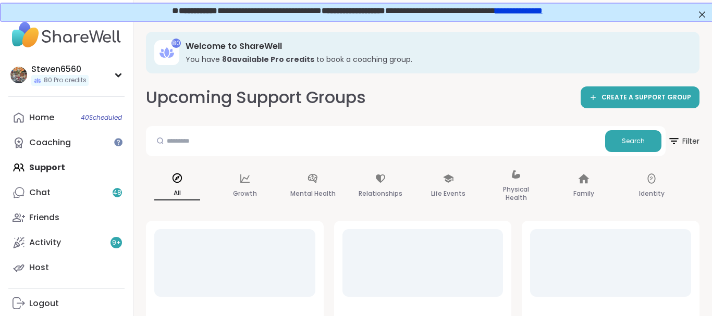
click at [55, 160] on div "Home 40 Scheduled Coaching Support Chat 48 Friends Activity 9 + Host" at bounding box center [66, 192] width 116 height 175
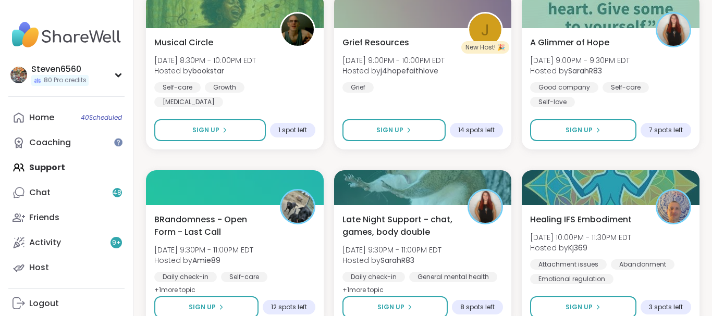
scroll to position [1294, 0]
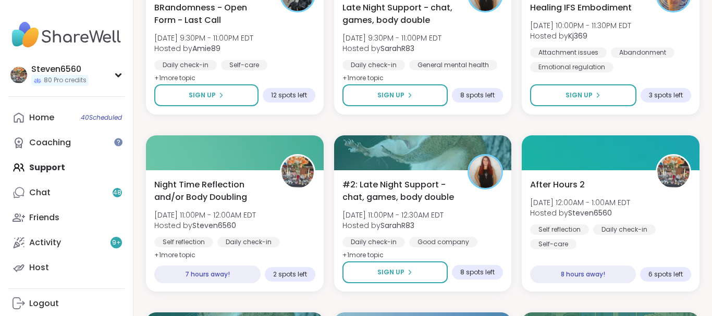
drag, startPoint x: 711, startPoint y: 307, endPoint x: 556, endPoint y: 238, distance: 169.6
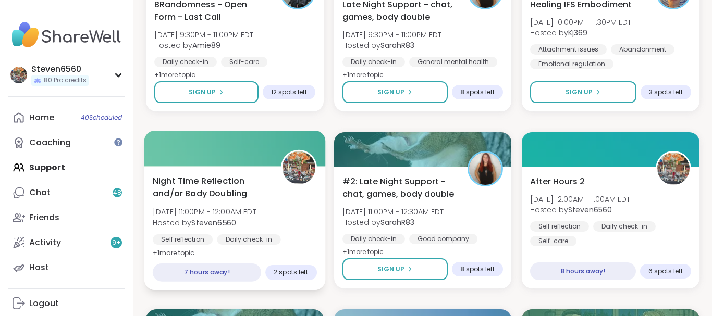
click at [223, 208] on span "Sat, Sep 13 | 11:00PM - 12:00AM EDT" at bounding box center [205, 212] width 104 height 10
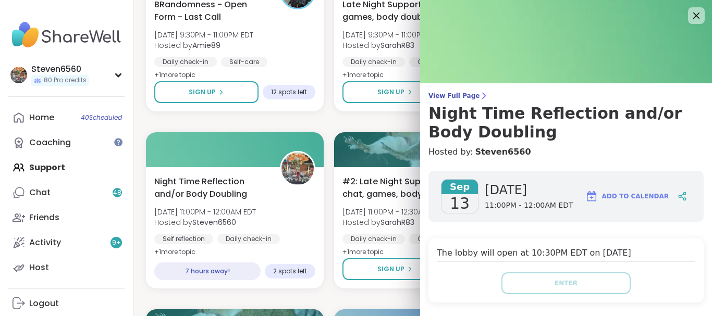
click at [477, 91] on div "View Full Page Night Time Reflection and/or Body Doubling Hosted by: Steven6560…" at bounding box center [566, 312] width 292 height 625
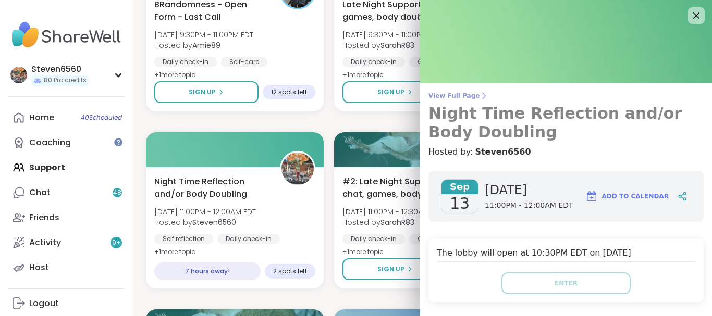
click at [483, 93] on icon at bounding box center [484, 96] width 3 height 6
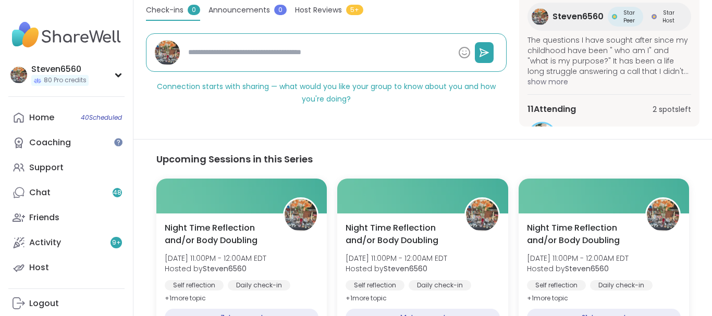
drag, startPoint x: 711, startPoint y: 313, endPoint x: 690, endPoint y: 254, distance: 62.2
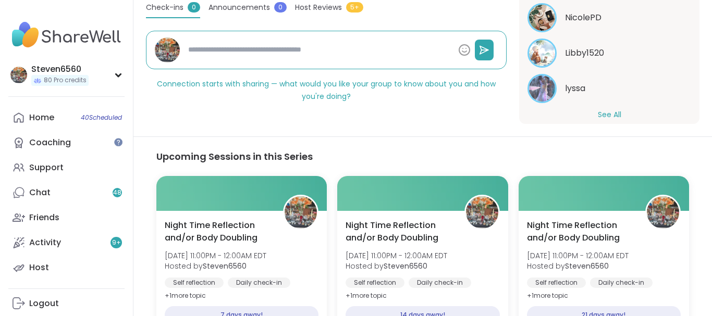
scroll to position [129, 0]
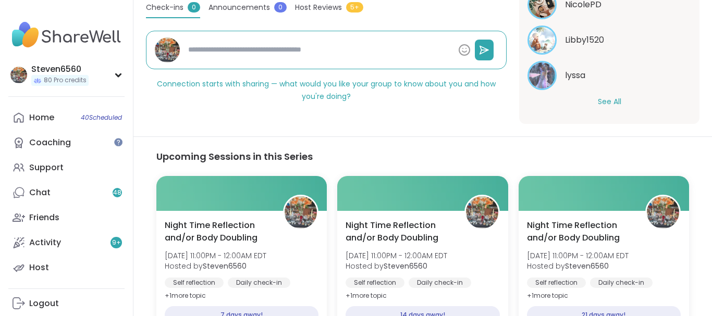
click at [607, 101] on button "See All" at bounding box center [609, 101] width 23 height 11
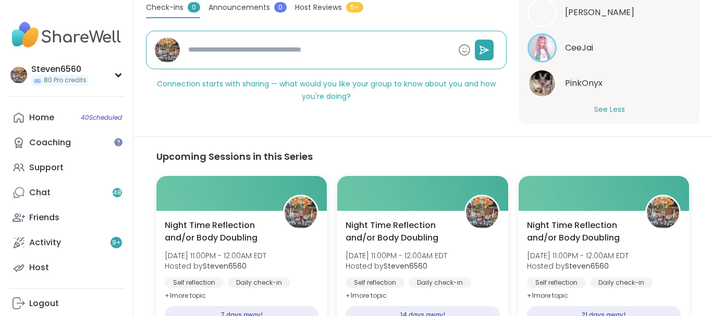
scroll to position [413, 0]
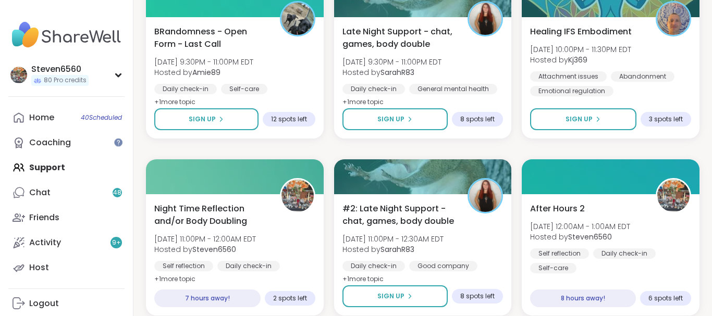
scroll to position [1489, 0]
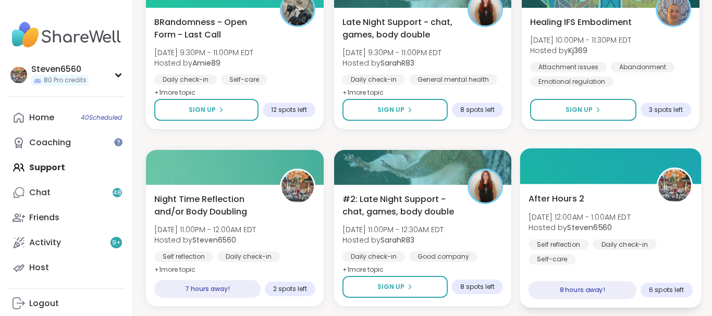
click at [605, 242] on div "Daily check-in" at bounding box center [625, 244] width 64 height 10
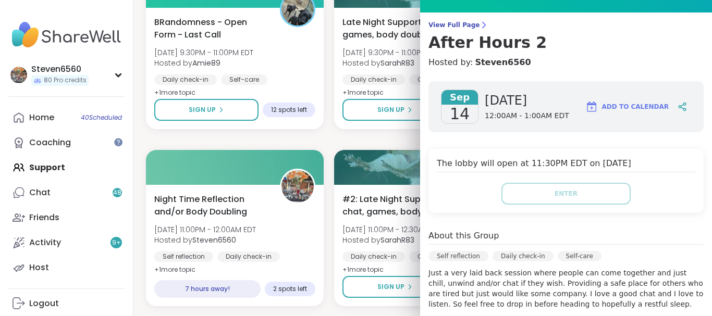
scroll to position [61, 0]
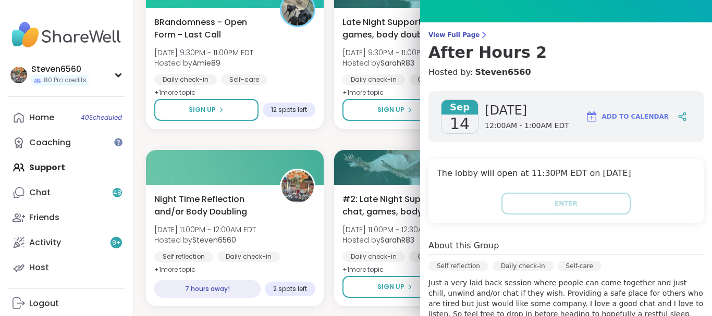
drag, startPoint x: 707, startPoint y: 2, endPoint x: 524, endPoint y: 54, distance: 190.1
click at [479, 32] on icon at bounding box center [483, 35] width 8 height 8
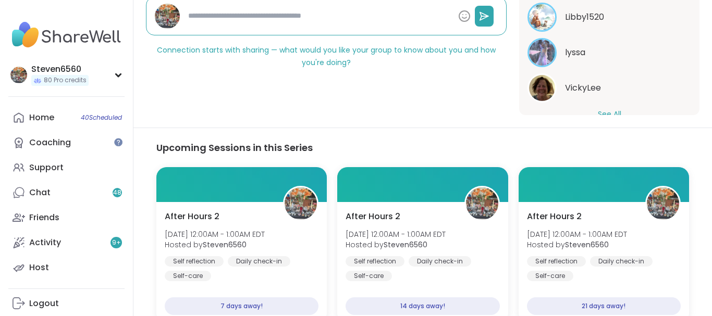
scroll to position [129, 0]
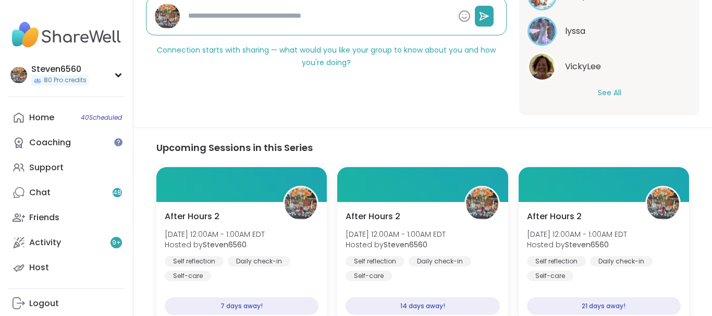
drag, startPoint x: 695, startPoint y: 109, endPoint x: 609, endPoint y: 91, distance: 87.4
click at [609, 91] on button "See All" at bounding box center [609, 93] width 23 height 11
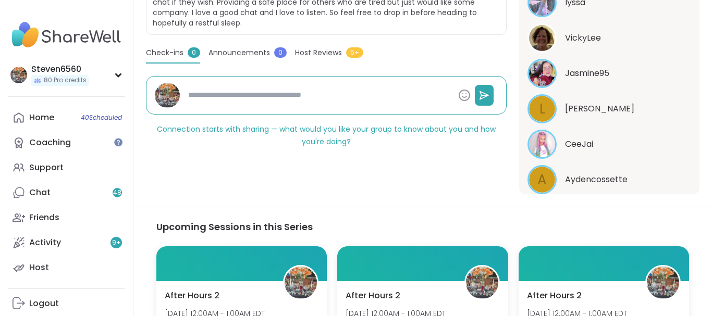
scroll to position [335, 0]
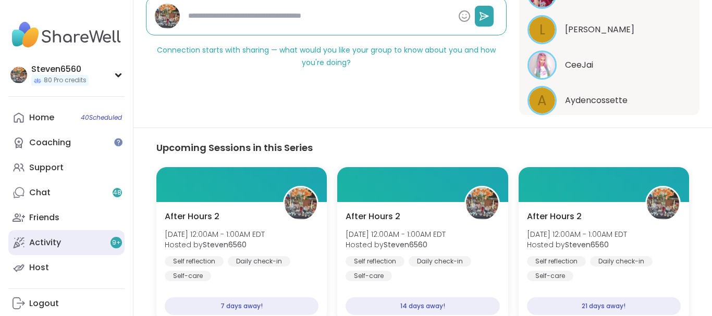
click at [90, 255] on link "Activity 9 +" at bounding box center [66, 242] width 116 height 25
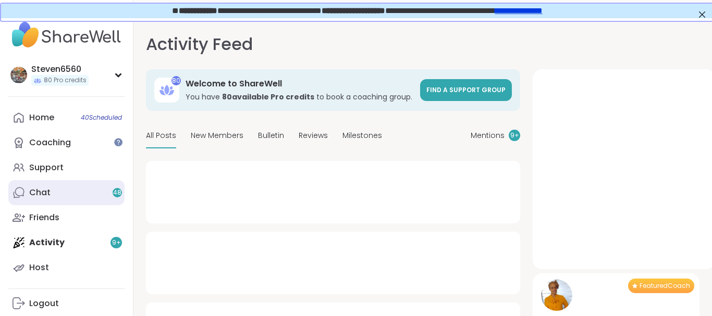
click at [46, 191] on div "Chat 48" at bounding box center [39, 192] width 21 height 11
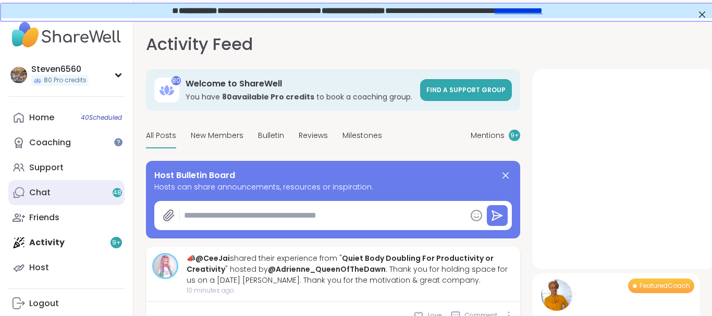
type textarea "*"
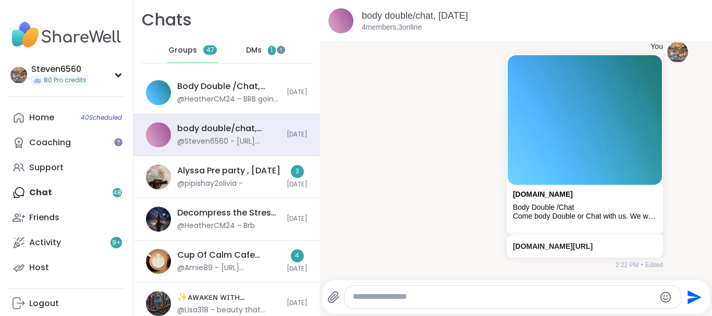
click at [269, 50] on span "1" at bounding box center [272, 50] width 8 height 9
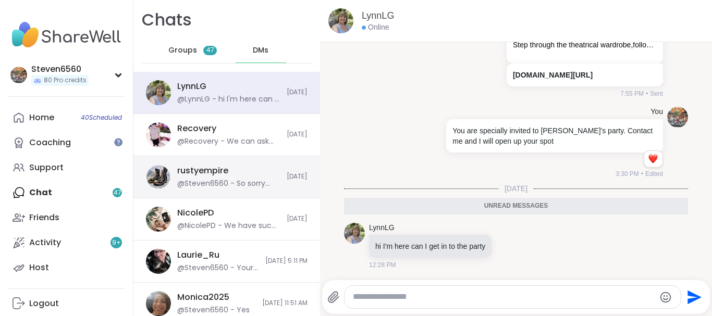
click at [236, 178] on div "rustyempire @Steven6560 - So sorry something came up and I ended up getting so …" at bounding box center [228, 177] width 103 height 24
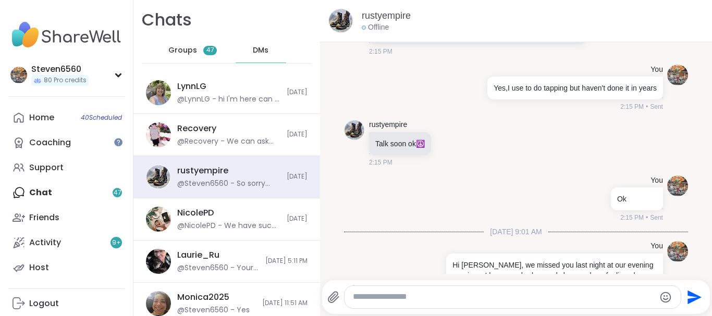
scroll to position [10648, 0]
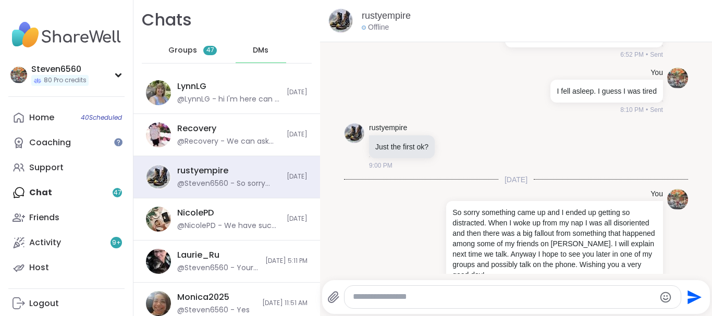
click at [393, 300] on textarea "Type your message" at bounding box center [504, 297] width 302 height 11
click at [421, 299] on textarea "**********" at bounding box center [504, 297] width 302 height 11
click at [443, 299] on textarea "**********" at bounding box center [504, 297] width 302 height 11
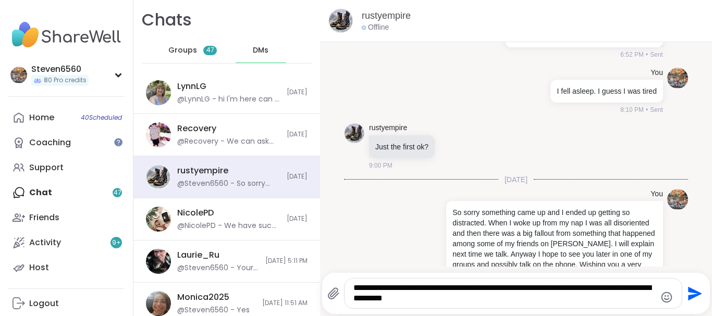
click at [400, 303] on textarea "**********" at bounding box center [504, 293] width 302 height 21
click at [396, 299] on textarea "**********" at bounding box center [504, 293] width 302 height 21
click at [396, 303] on textarea "**********" at bounding box center [504, 293] width 302 height 21
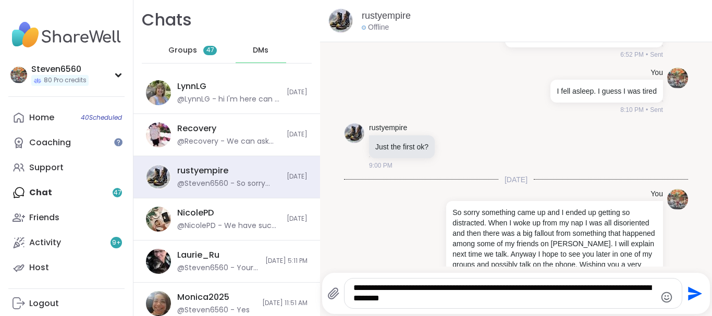
click at [425, 300] on textarea "**********" at bounding box center [504, 293] width 302 height 21
click at [438, 302] on textarea "**********" at bounding box center [504, 293] width 302 height 21
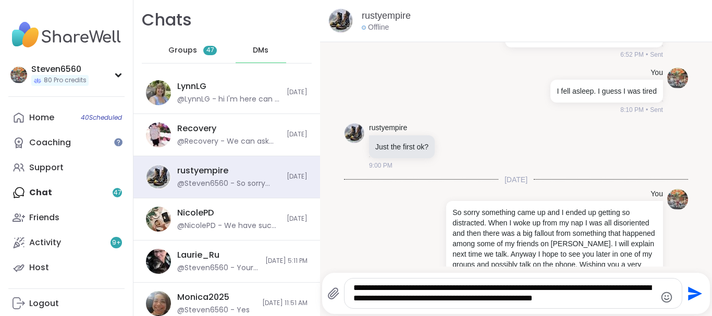
click at [588, 298] on textarea "**********" at bounding box center [504, 293] width 302 height 21
click at [618, 300] on textarea "**********" at bounding box center [504, 293] width 302 height 21
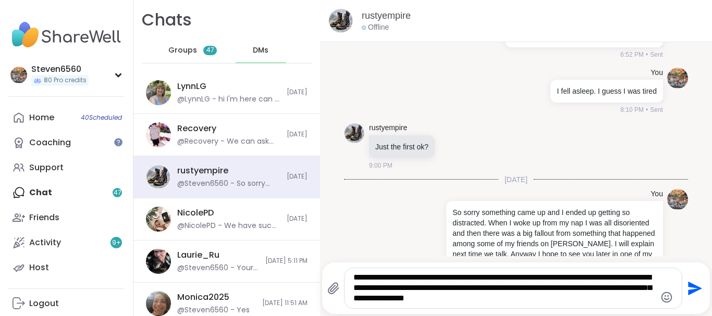
click at [486, 302] on textarea "**********" at bounding box center [504, 289] width 302 height 32
click at [534, 300] on textarea "**********" at bounding box center [504, 289] width 302 height 32
click at [517, 304] on textarea "**********" at bounding box center [504, 289] width 302 height 32
click at [533, 298] on textarea "**********" at bounding box center [504, 289] width 302 height 32
type textarea "**********"
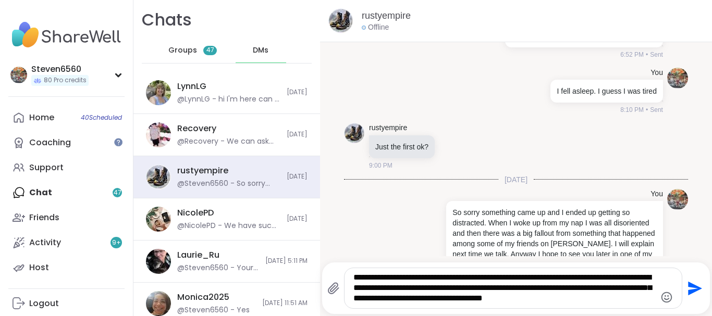
click at [690, 282] on icon "Send" at bounding box center [693, 288] width 17 height 17
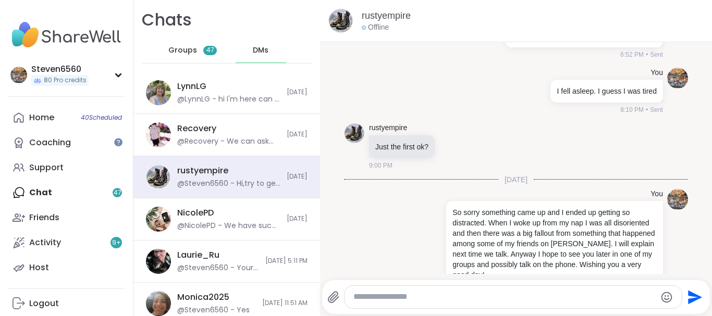
scroll to position [10735, 0]
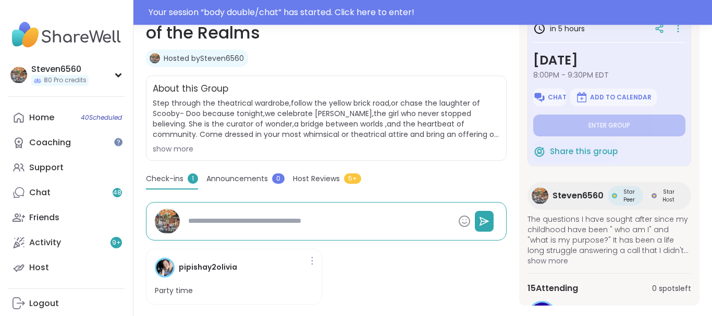
scroll to position [220, 0]
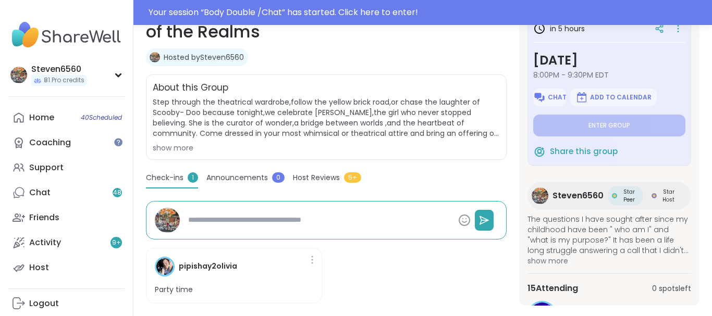
scroll to position [220, 0]
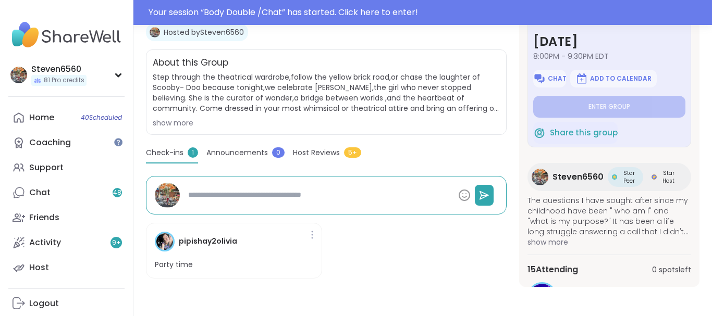
drag, startPoint x: 709, startPoint y: 311, endPoint x: 694, endPoint y: 263, distance: 50.1
click at [694, 263] on div "in 5 hours Saturday, Sep 13 8:00PM - 9:30PM EDT Chat Add to Calendar Enter grou…" at bounding box center [609, 136] width 180 height 301
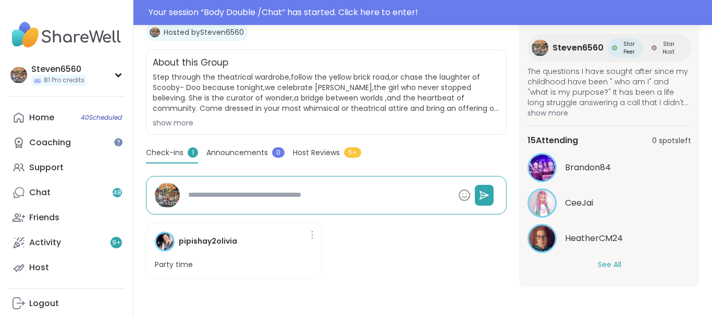
click at [608, 263] on button "See All" at bounding box center [609, 265] width 23 height 11
click at [703, 305] on div "Self reflection | Good company | General mental health Alyssa's 25th Birthday!:…" at bounding box center [422, 60] width 579 height 511
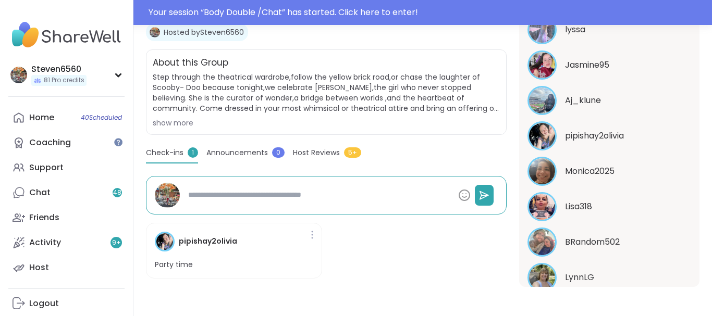
scroll to position [405, 0]
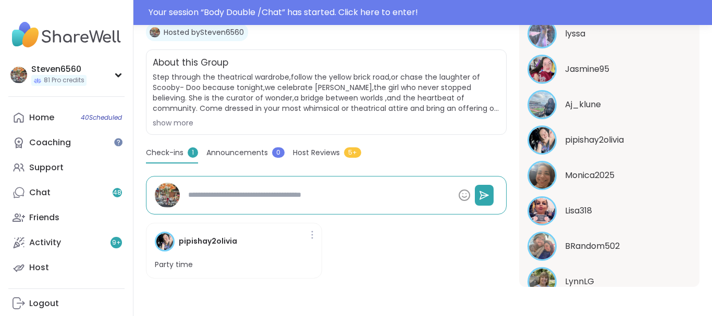
click at [703, 88] on section "Self reflection | Good company | General mental health Alyssa's 25th Birthday!:…" at bounding box center [422, 120] width 579 height 333
type textarea "*"
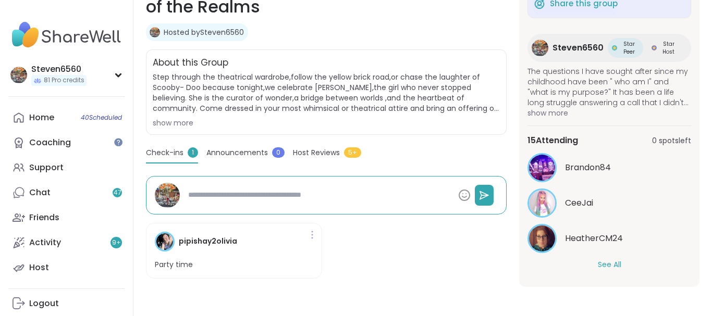
click at [610, 261] on button "See All" at bounding box center [609, 265] width 23 height 11
click at [610, 261] on div "Jill_LadyOfTheMountain" at bounding box center [609, 274] width 164 height 29
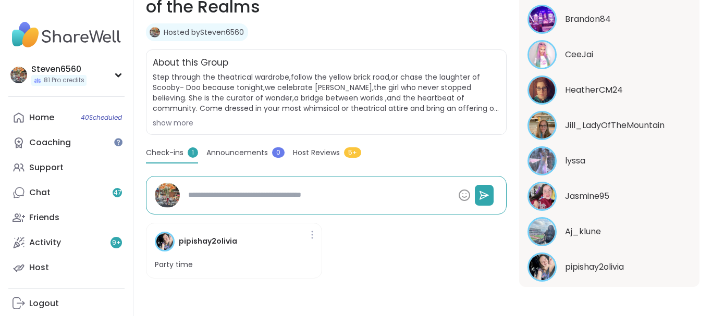
scroll to position [291, 0]
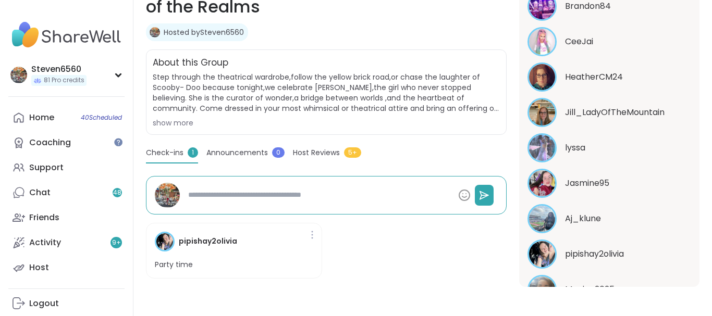
type textarea "*"
